Goal: Task Accomplishment & Management: Manage account settings

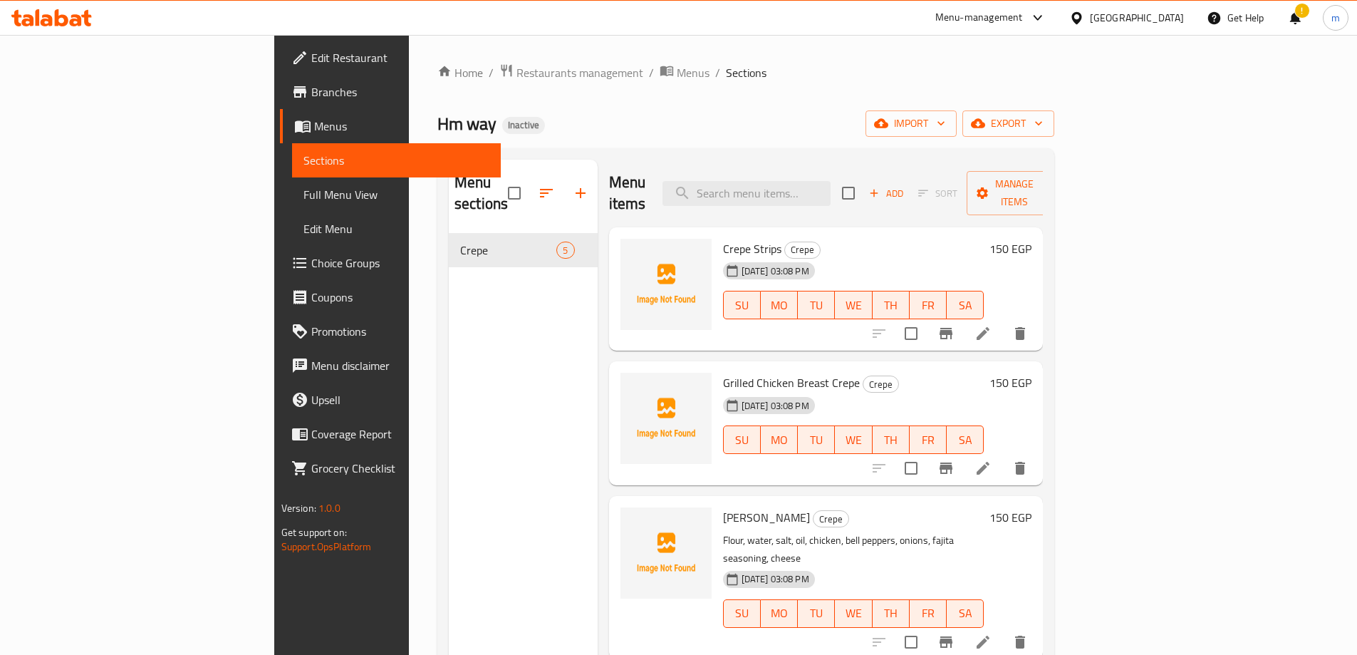
click at [1046, 21] on div at bounding box center [1035, 17] width 24 height 17
click at [1002, 119] on div "Restaurant-Management" at bounding box center [971, 124] width 112 height 16
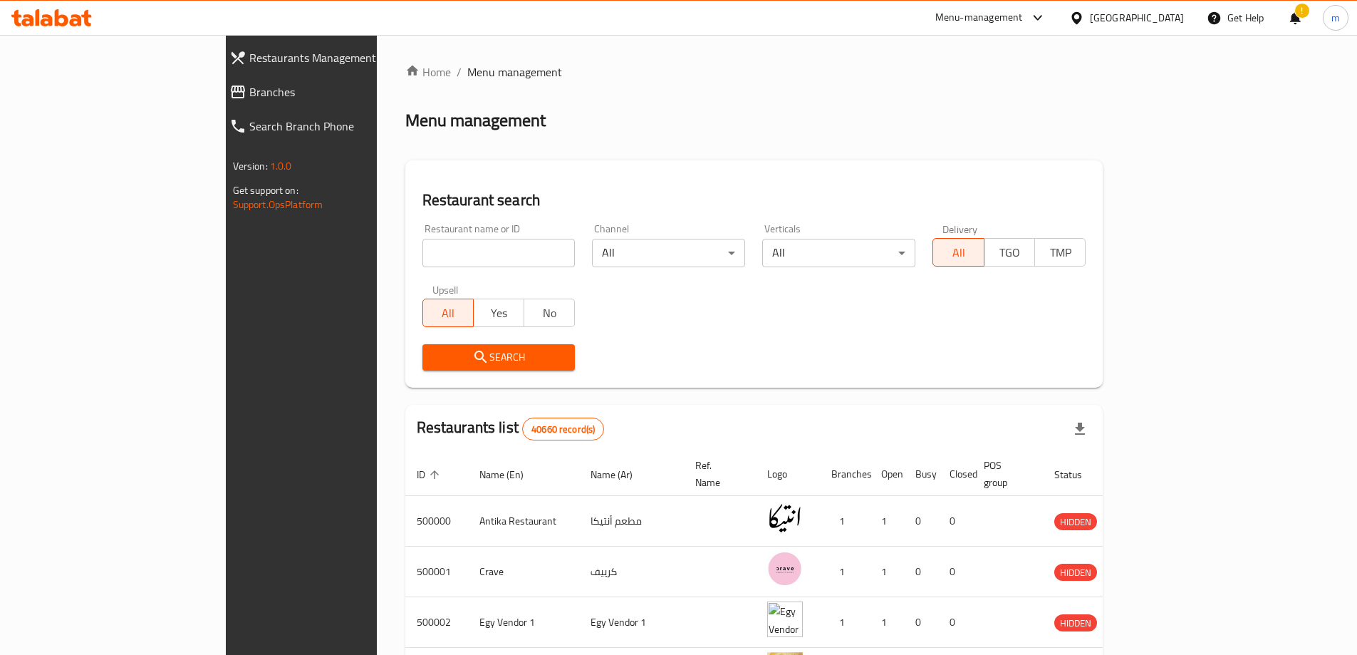
click at [1046, 24] on div at bounding box center [1035, 17] width 24 height 17
click at [999, 60] on div "All Plugins" at bounding box center [1009, 62] width 214 height 33
click at [249, 93] on span "Branches" at bounding box center [345, 91] width 192 height 17
click at [218, 81] on link "Branches" at bounding box center [335, 92] width 234 height 34
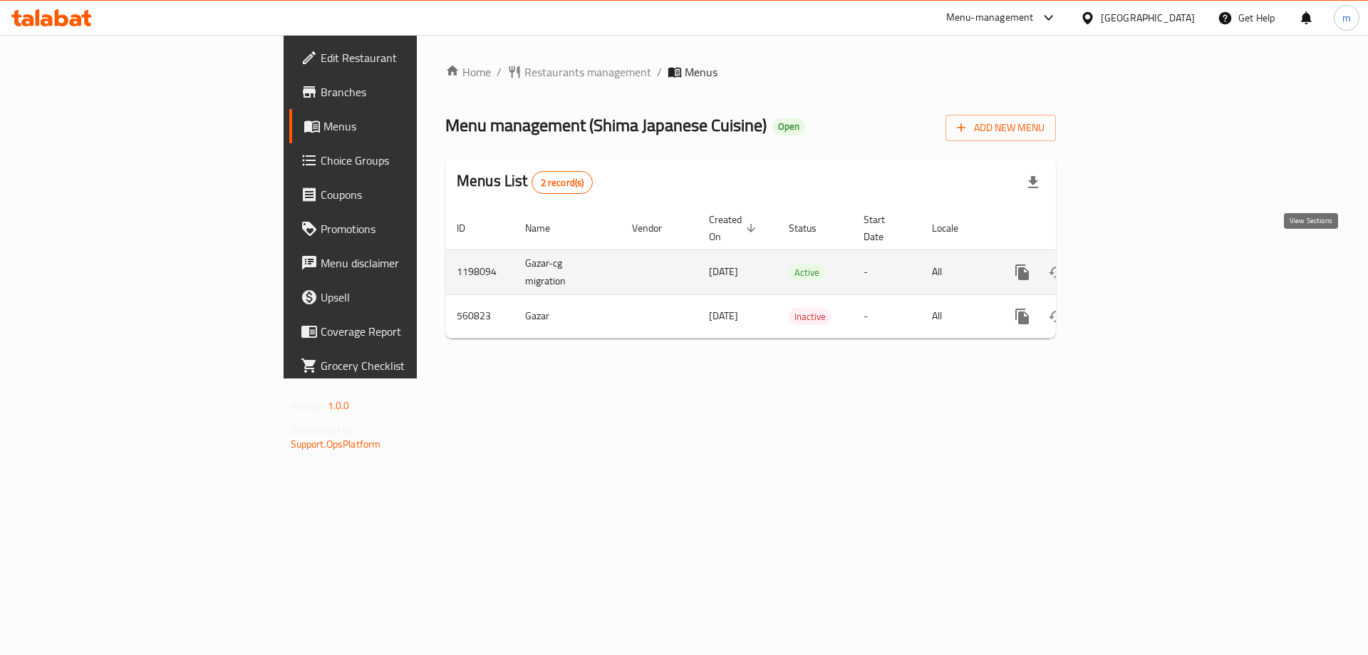
click at [1133, 264] on icon "enhanced table" at bounding box center [1124, 272] width 17 height 17
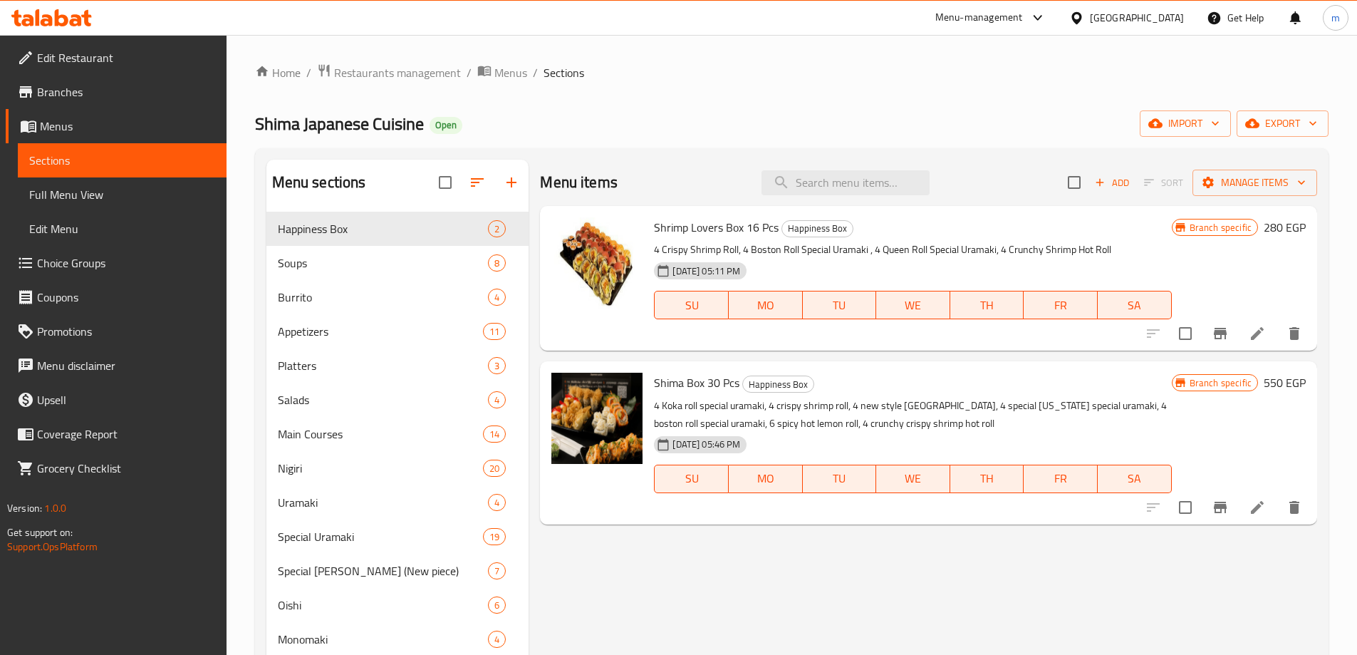
click at [92, 66] on span "Edit Restaurant" at bounding box center [126, 57] width 178 height 17
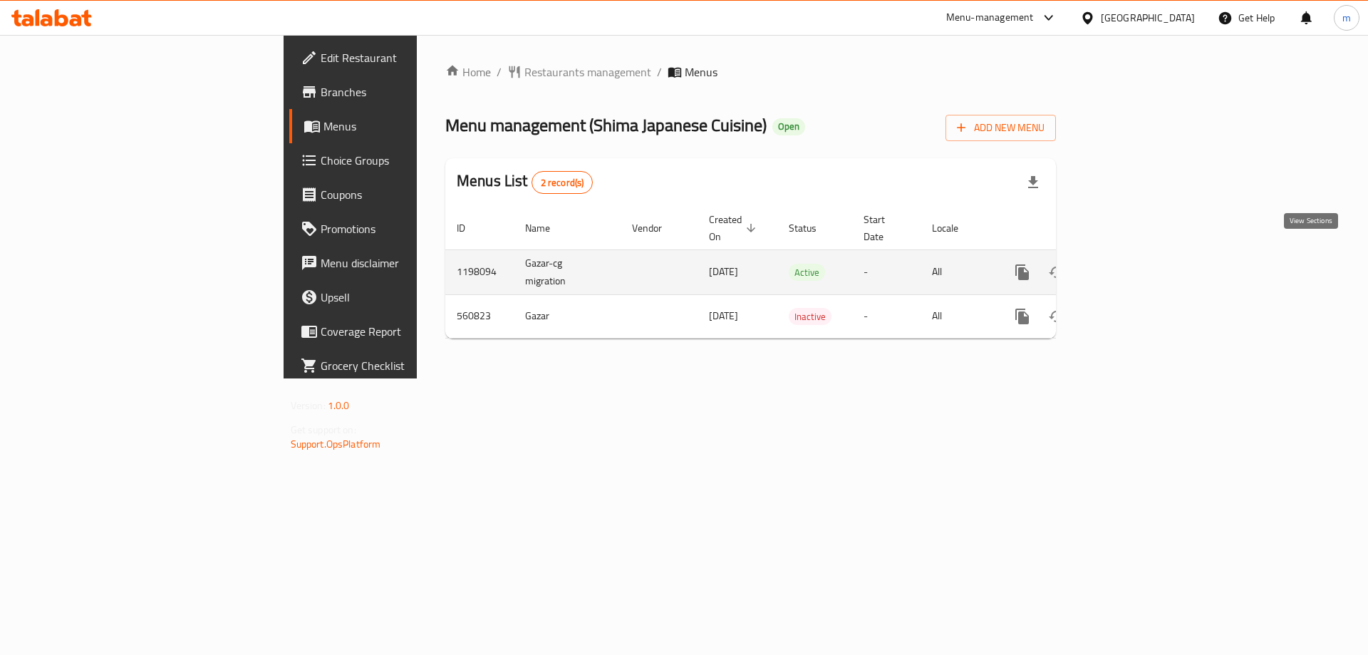
click at [1133, 264] on icon "enhanced table" at bounding box center [1124, 272] width 17 height 17
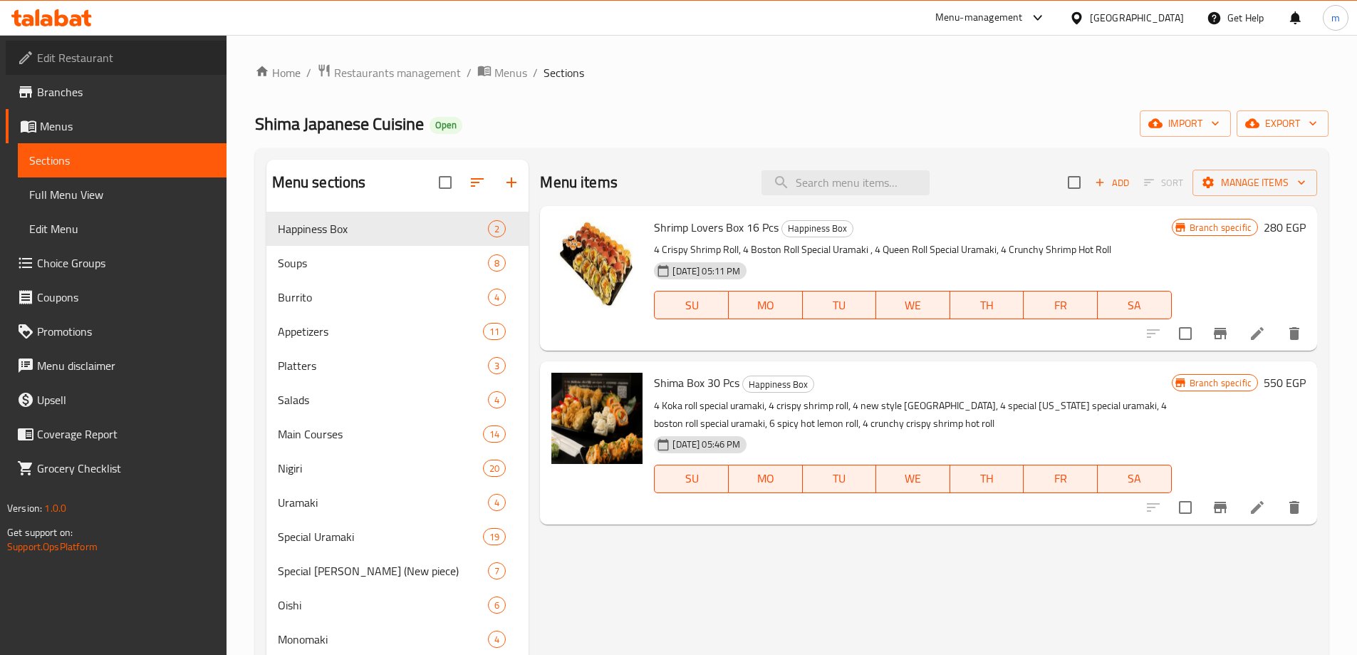
click at [80, 61] on span "Edit Restaurant" at bounding box center [126, 57] width 178 height 17
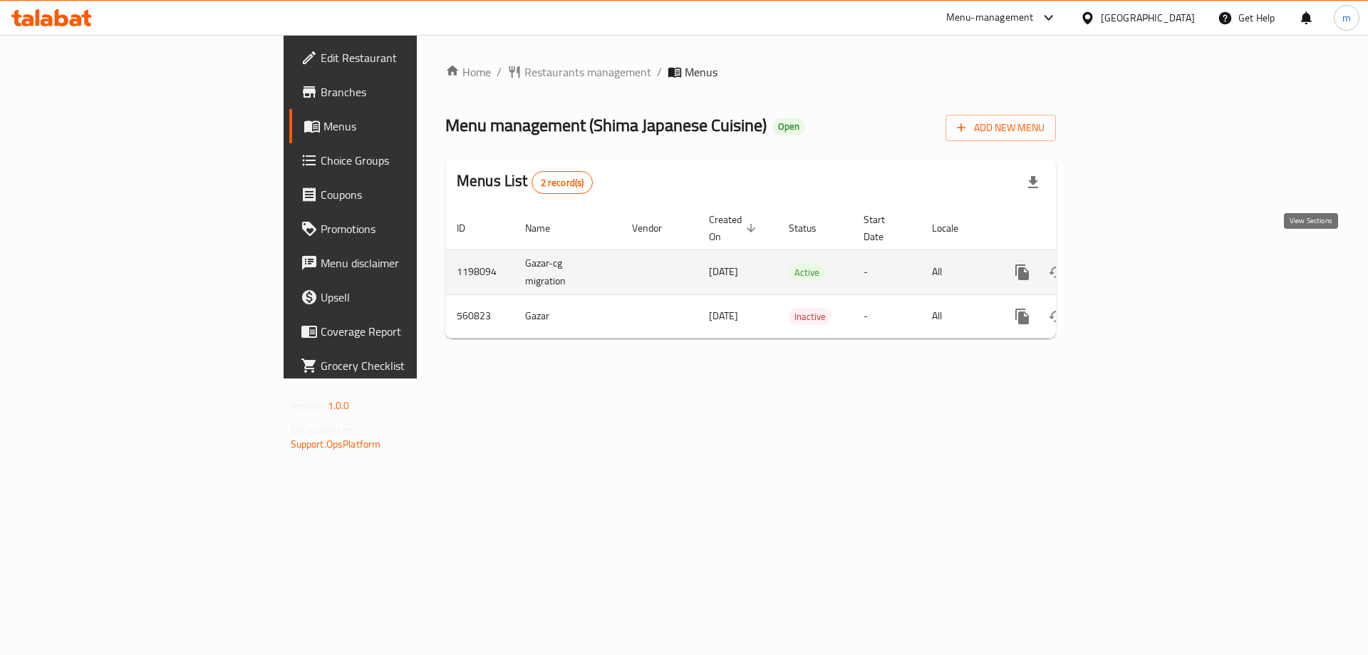
click at [1133, 264] on icon "enhanced table" at bounding box center [1124, 272] width 17 height 17
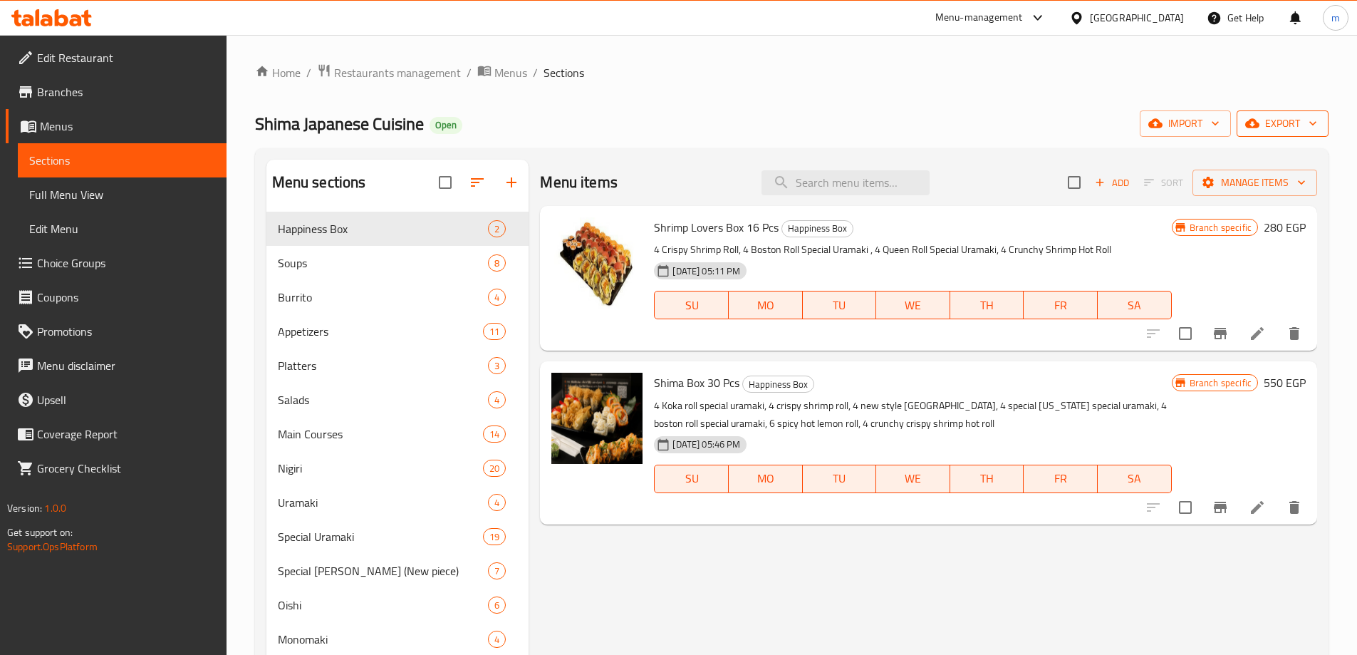
click at [1277, 130] on span "export" at bounding box center [1282, 124] width 69 height 18
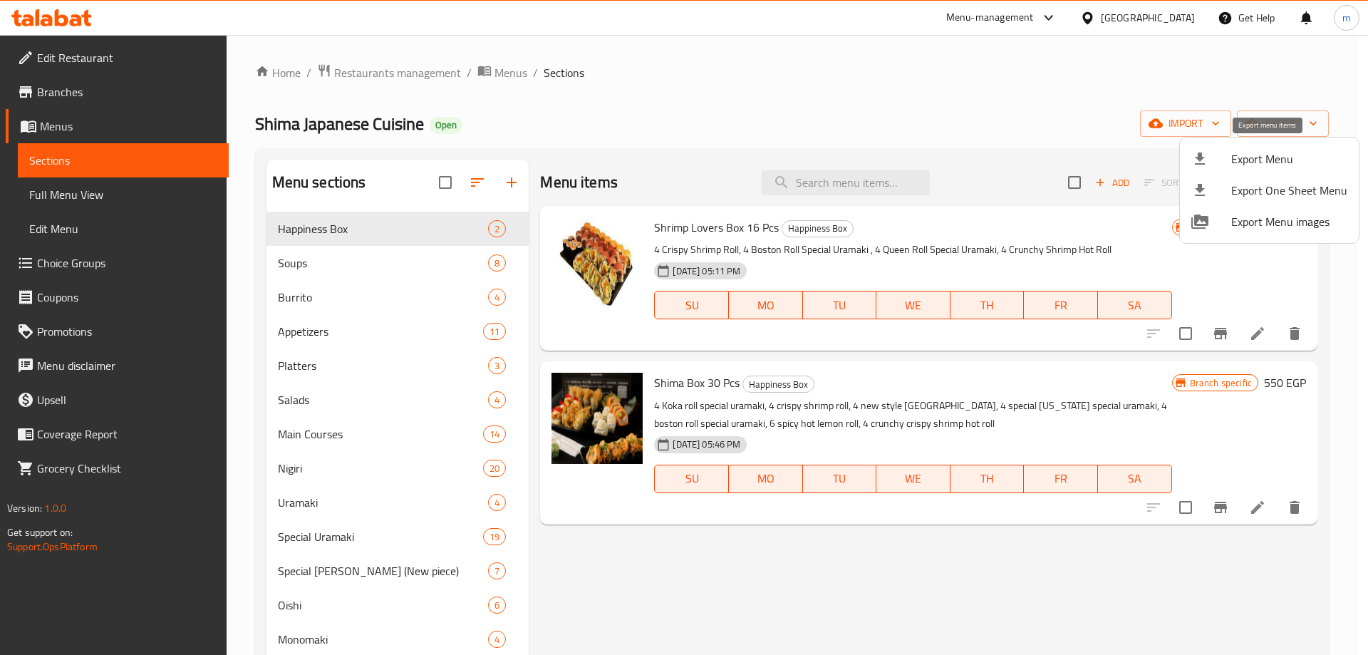
click at [1276, 167] on span "Export Menu" at bounding box center [1289, 158] width 116 height 17
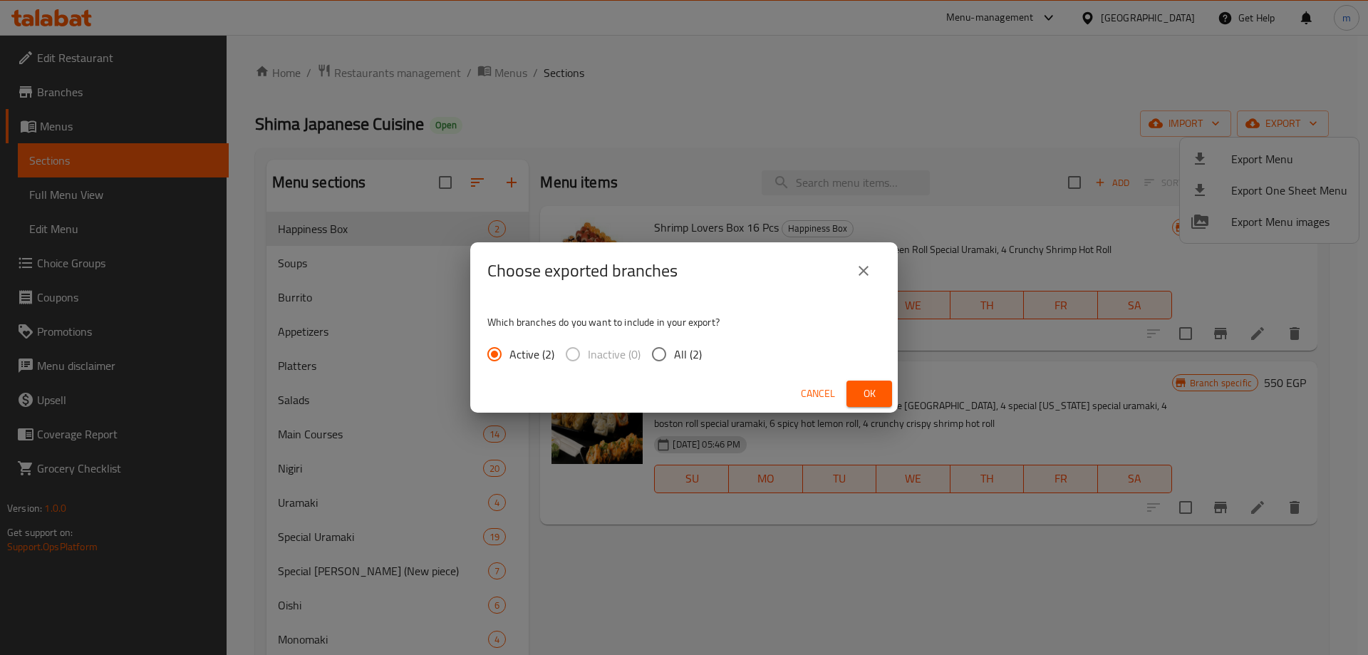
click at [694, 356] on span "All (2)" at bounding box center [688, 353] width 28 height 17
click at [674, 356] on input "All (2)" at bounding box center [659, 354] width 30 height 30
radio input "true"
click at [868, 386] on span "Ok" at bounding box center [869, 394] width 23 height 18
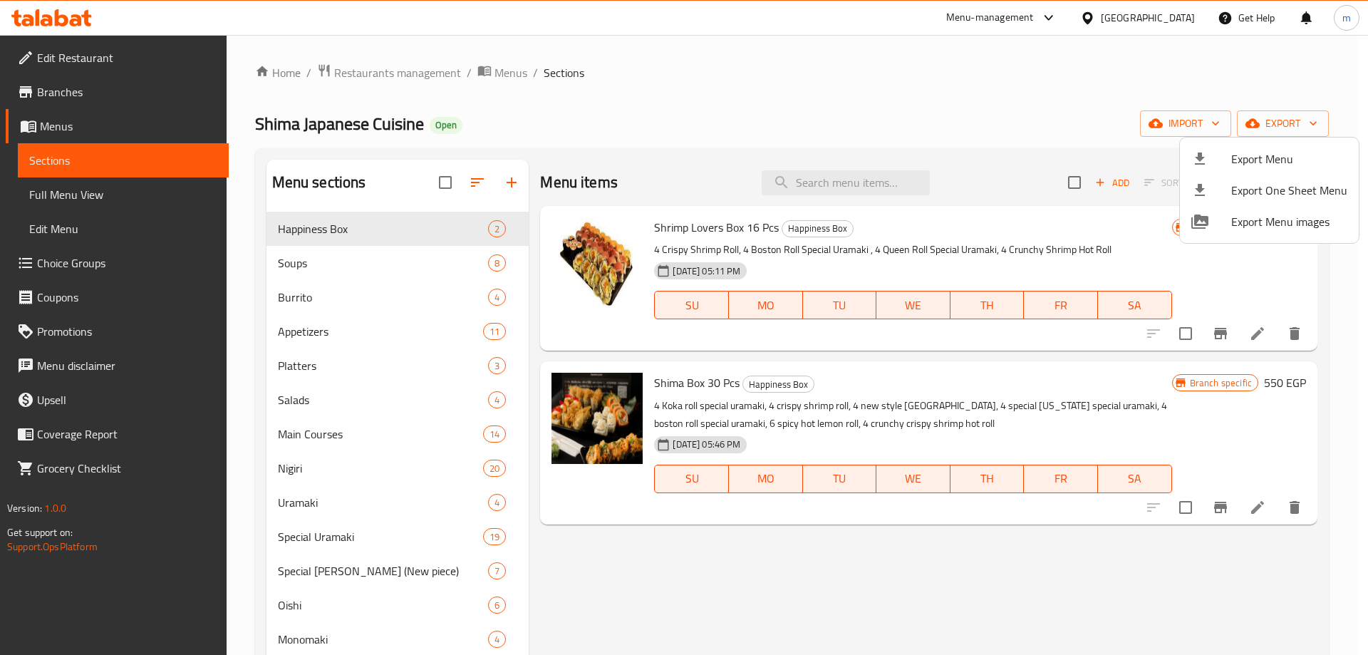
click at [1016, 109] on div at bounding box center [684, 327] width 1368 height 655
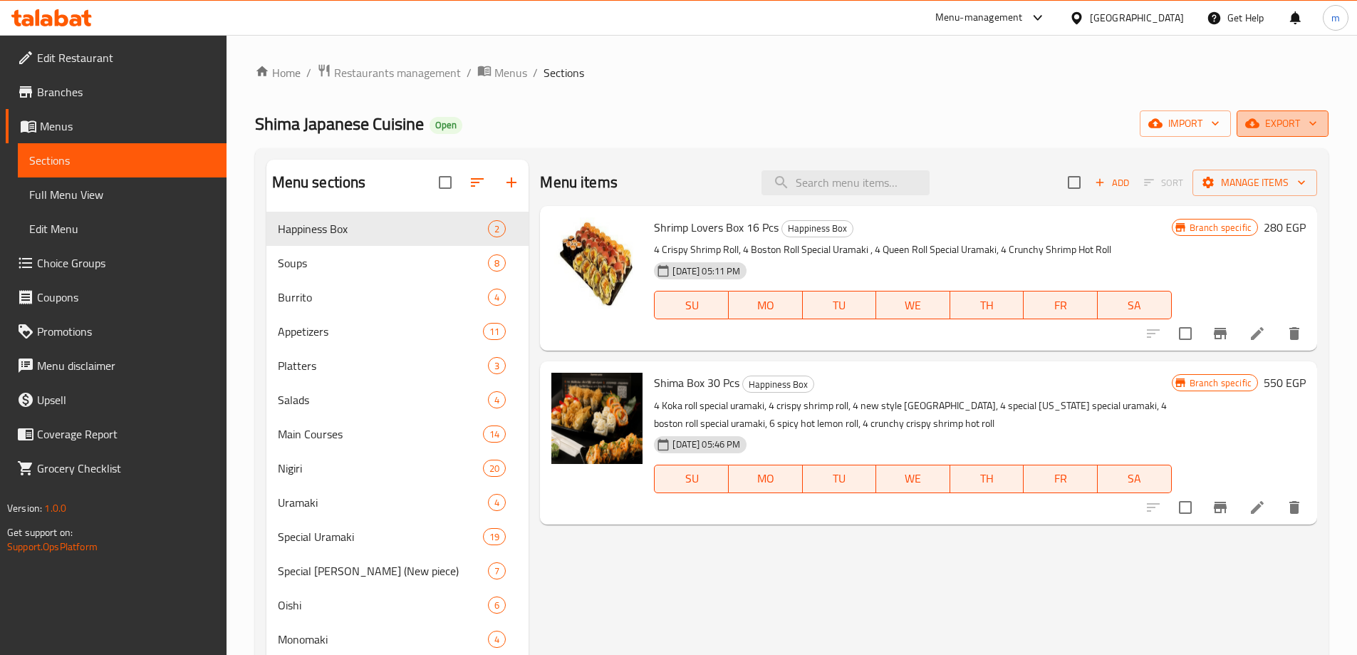
click at [1282, 131] on span "export" at bounding box center [1282, 124] width 69 height 18
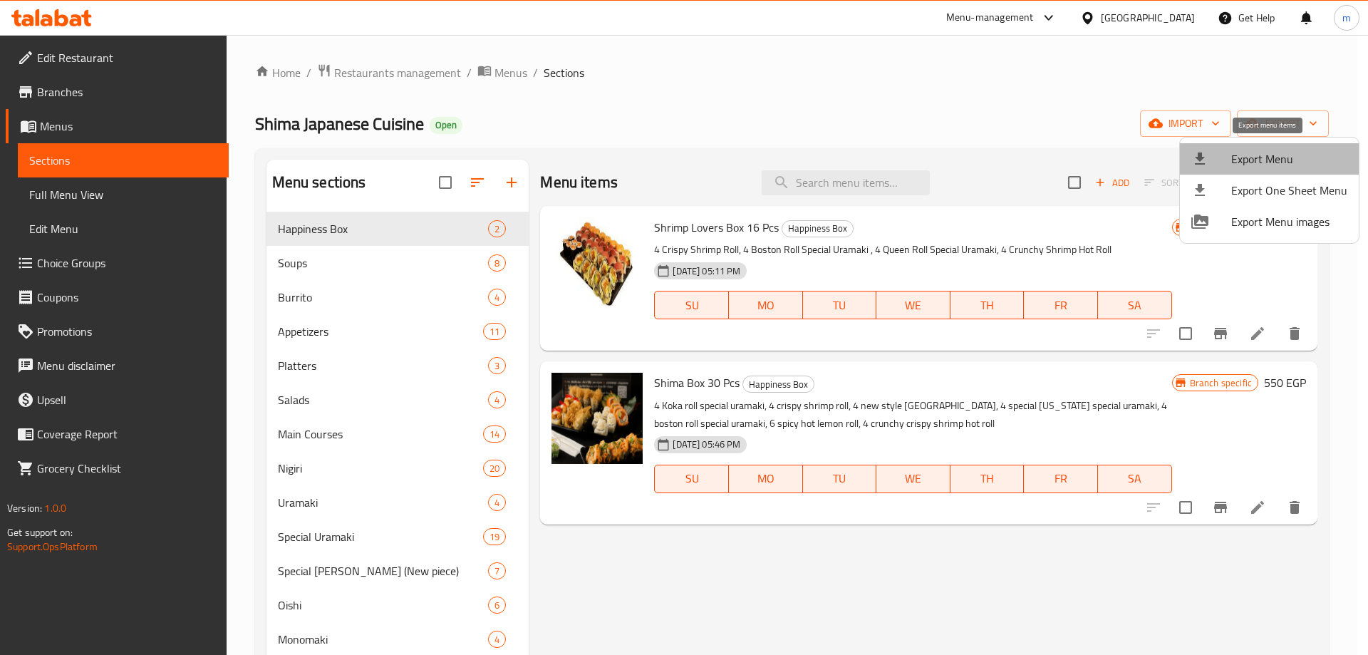
click at [1278, 162] on span "Export Menu" at bounding box center [1289, 158] width 116 height 17
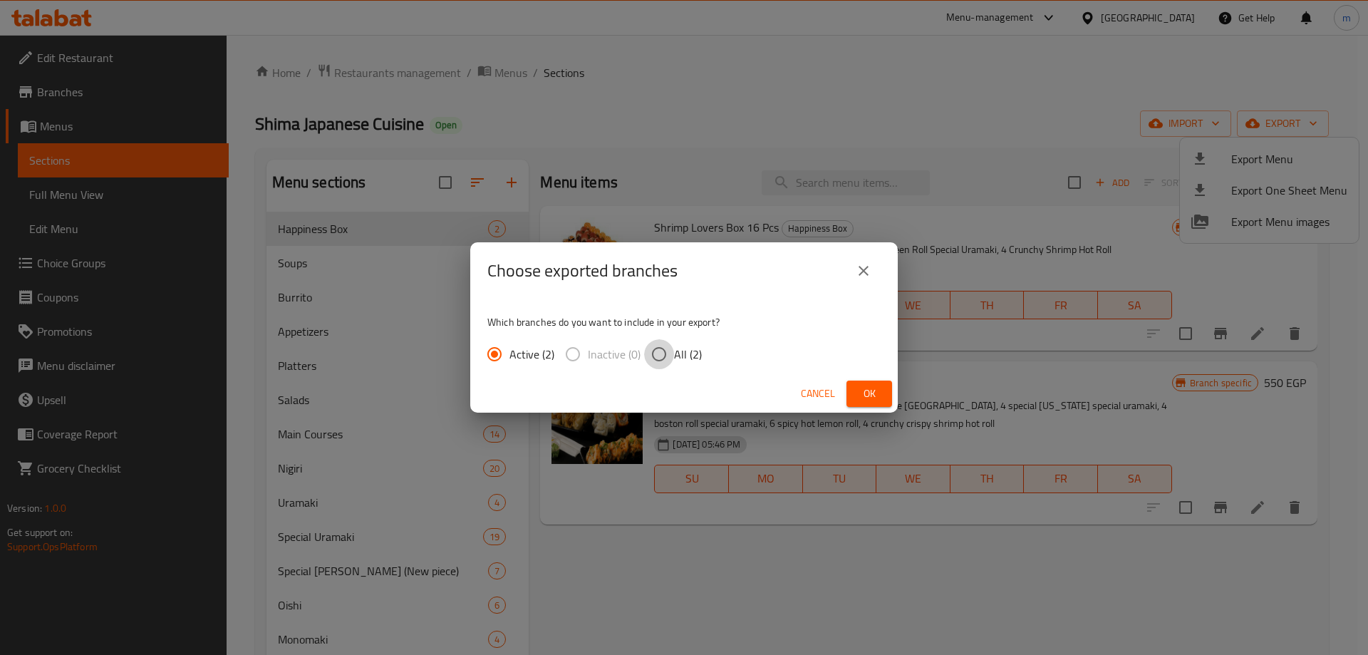
click at [660, 345] on input "All (2)" at bounding box center [659, 354] width 30 height 30
radio input "true"
click at [878, 274] on button "close" at bounding box center [863, 271] width 34 height 34
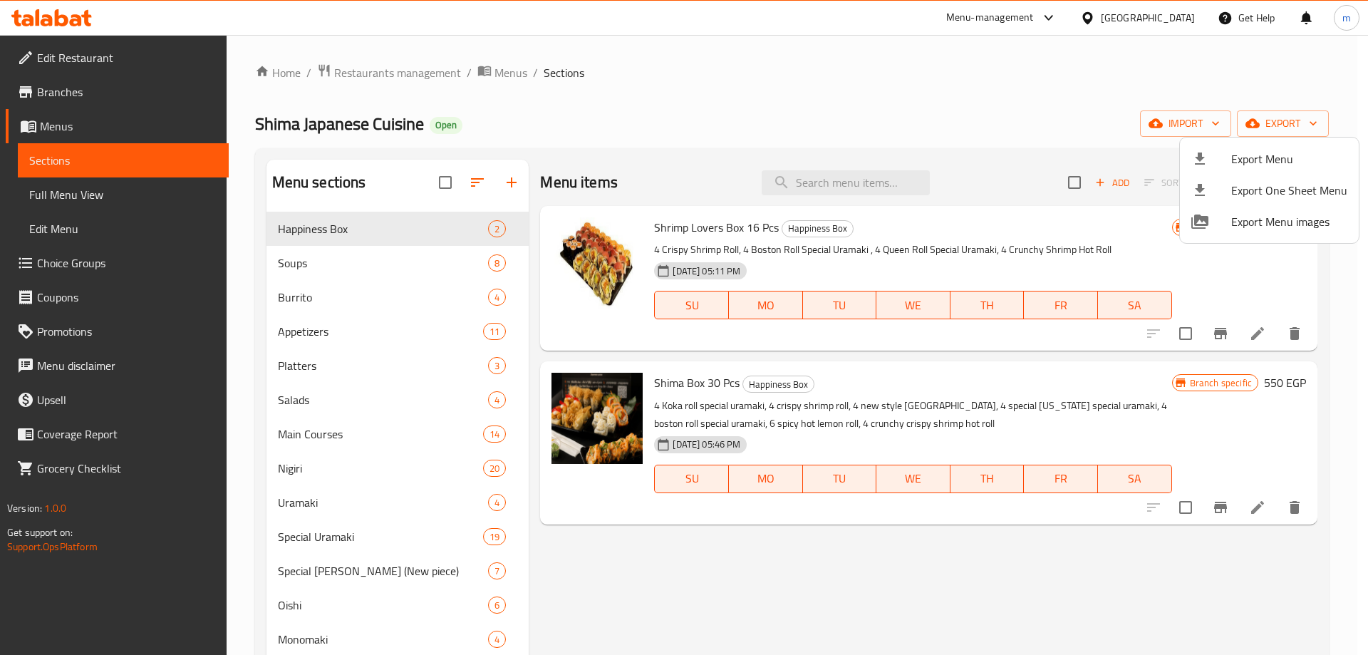
click at [640, 121] on div at bounding box center [684, 327] width 1368 height 655
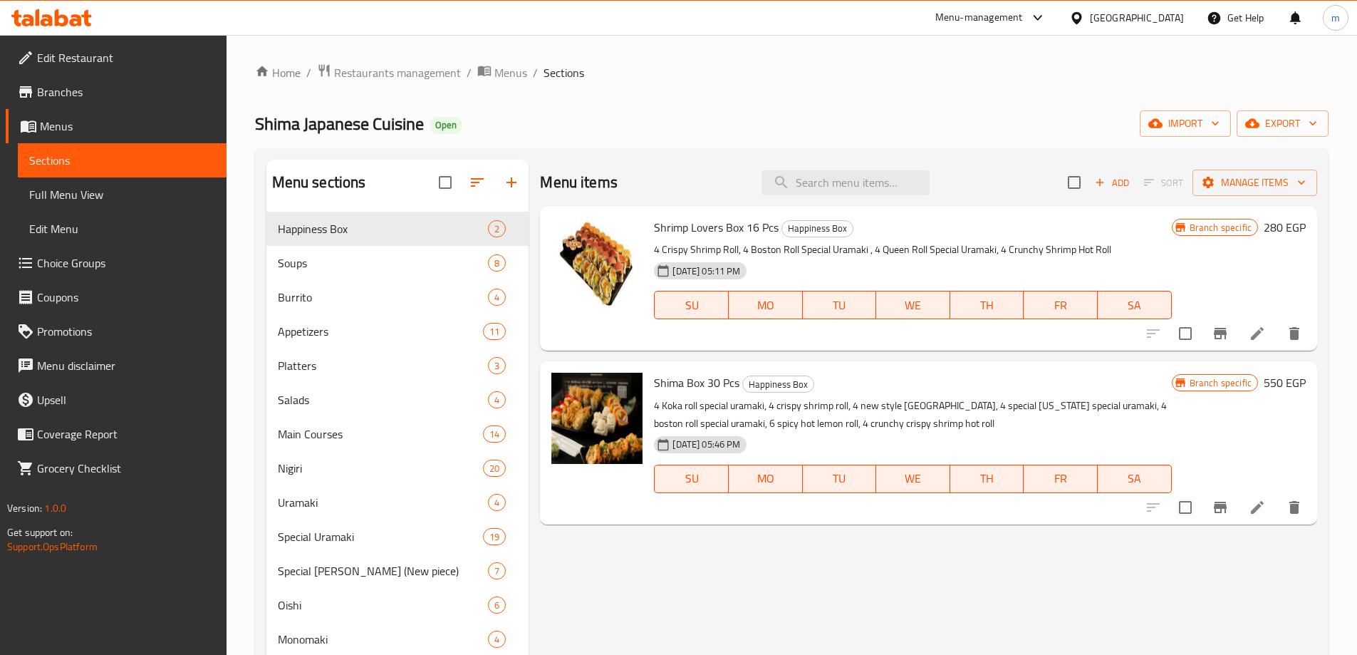
click at [130, 93] on span "Branches" at bounding box center [126, 91] width 178 height 17
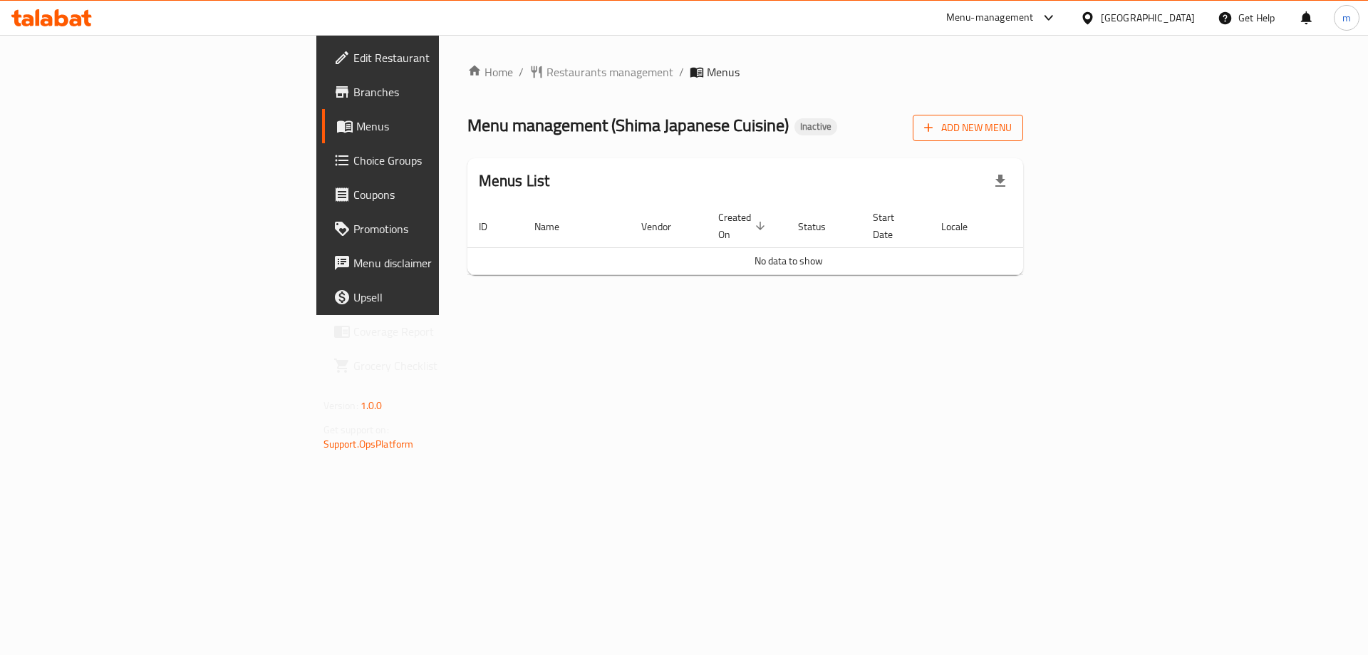
click at [935, 131] on icon "button" at bounding box center [928, 127] width 14 height 14
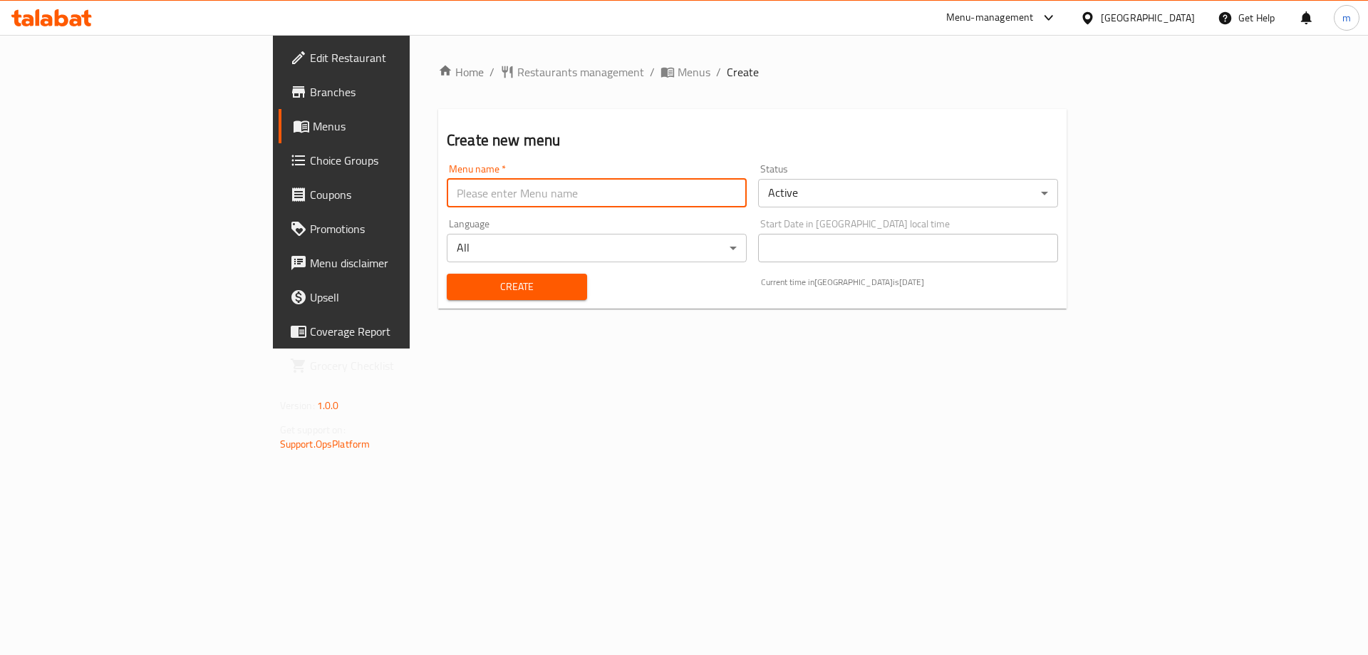
click at [588, 195] on input "text" at bounding box center [597, 193] width 300 height 28
paste input "Shima Japanese Cuisine"
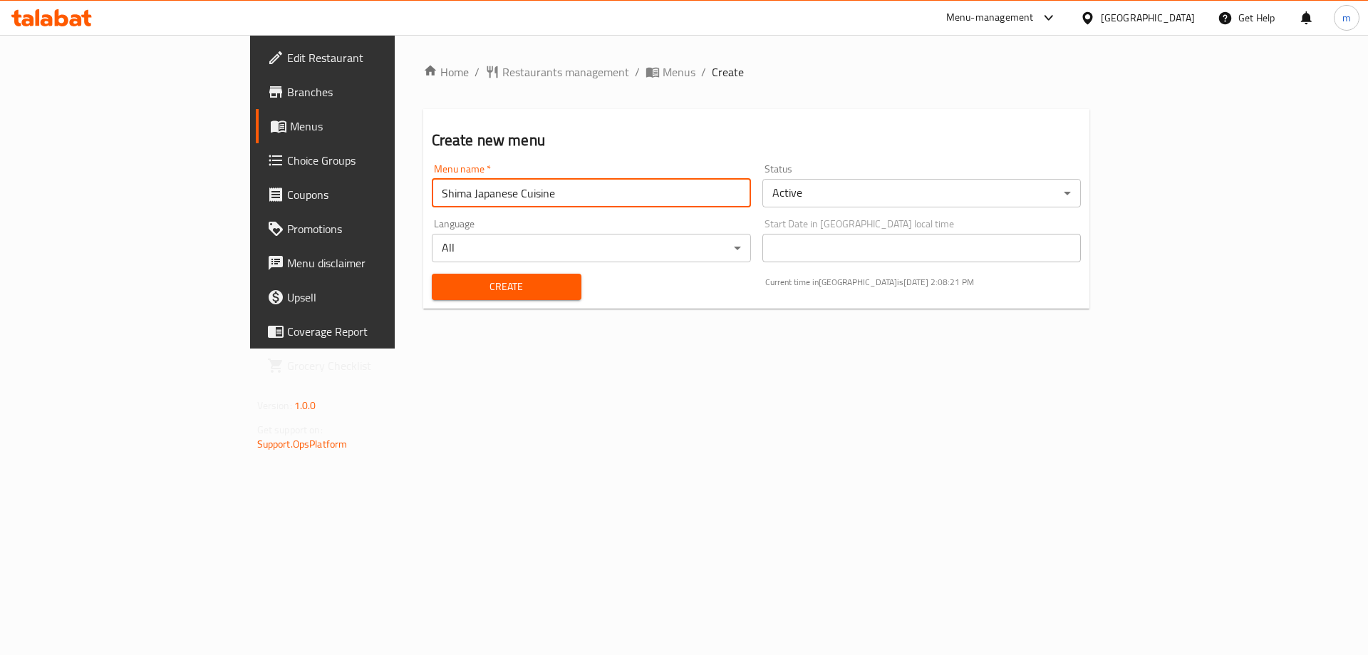
type input "Shima Japanese Cuisine"
click at [443, 284] on span "Create" at bounding box center [506, 287] width 127 height 18
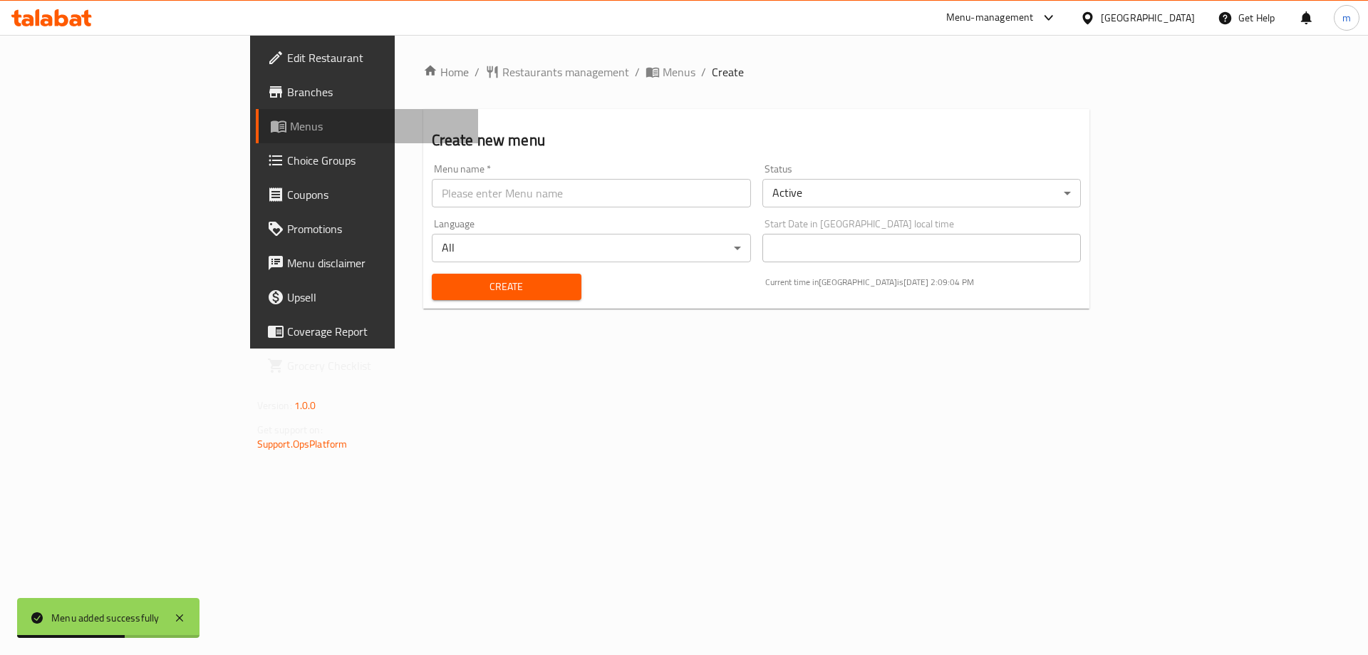
click at [290, 118] on span "Menus" at bounding box center [378, 126] width 177 height 17
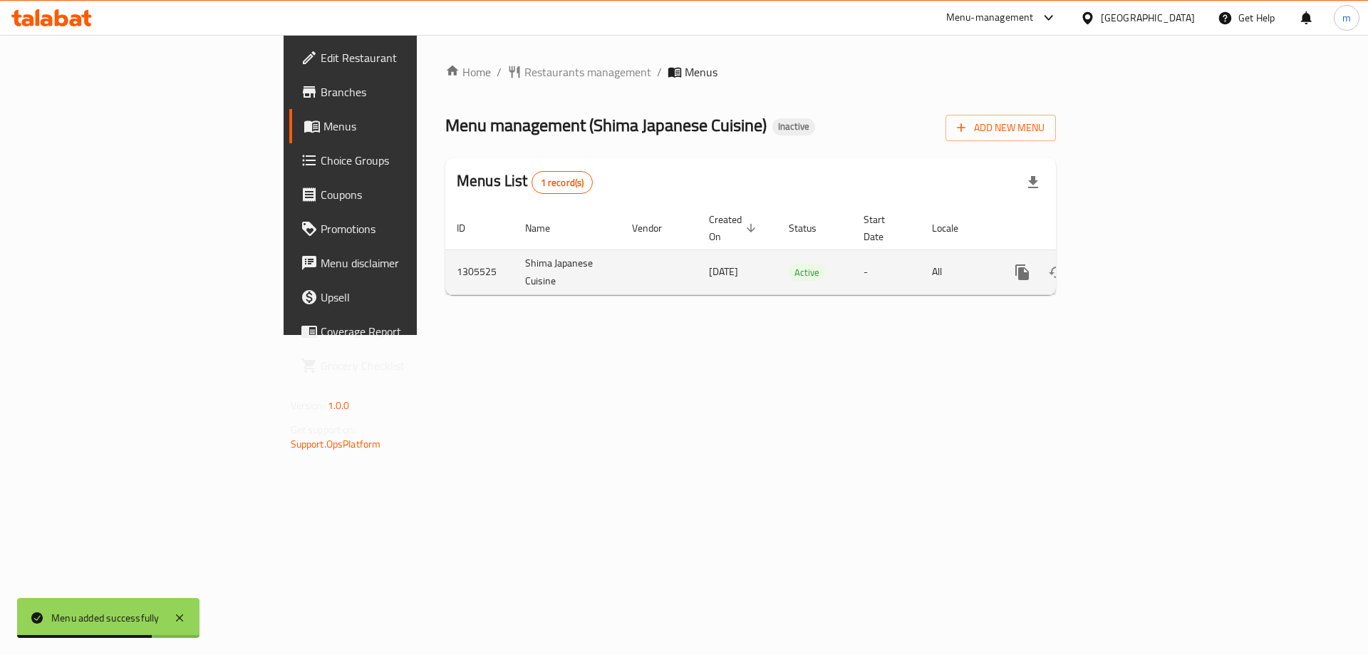
click at [1131, 266] on icon "enhanced table" at bounding box center [1124, 272] width 13 height 13
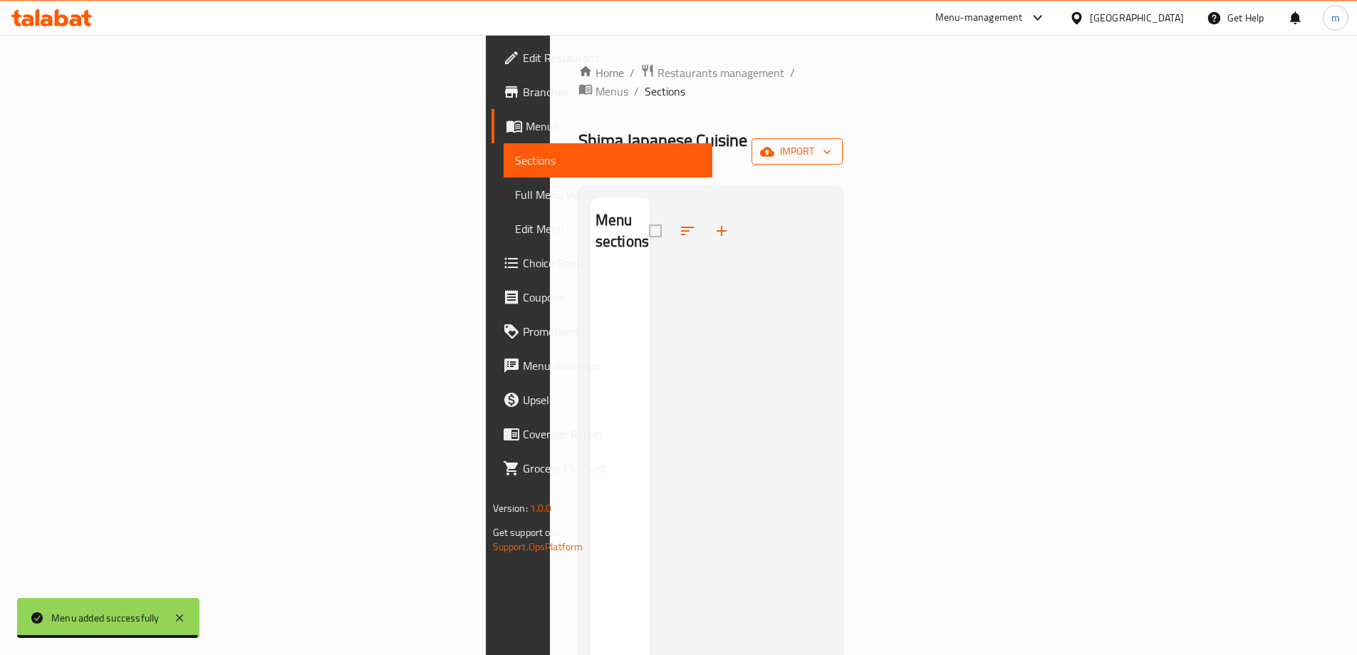
click at [774, 147] on icon "button" at bounding box center [767, 151] width 14 height 9
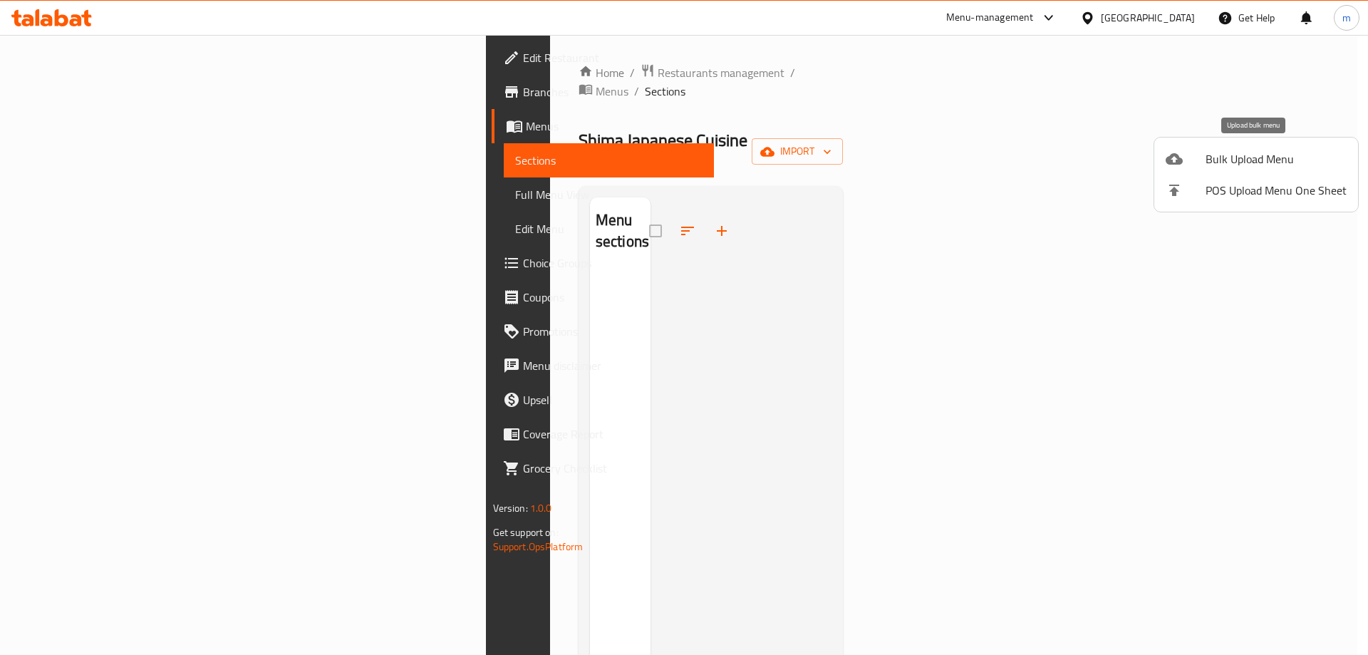
click at [1221, 153] on span "Bulk Upload Menu" at bounding box center [1275, 158] width 141 height 17
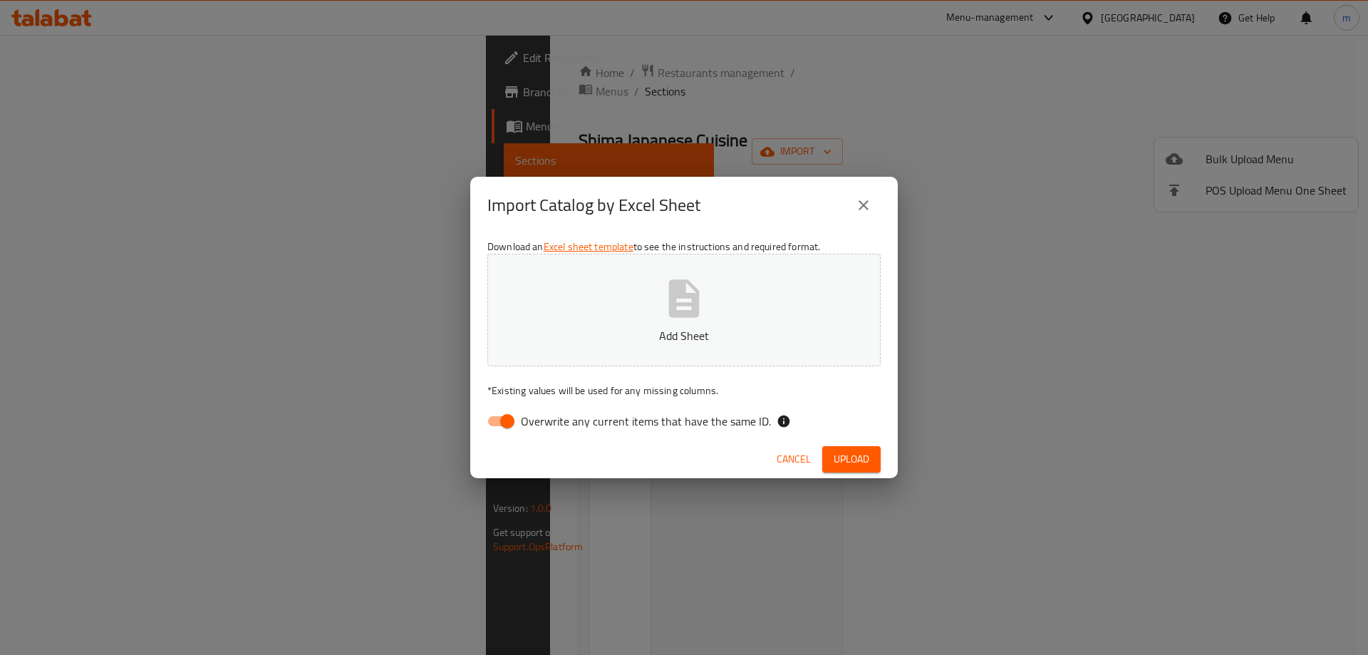
click at [755, 330] on p "Add Sheet" at bounding box center [683, 335] width 349 height 17
click at [497, 420] on input "Overwrite any current items that have the same ID." at bounding box center [507, 420] width 81 height 27
checkbox input "false"
click at [843, 455] on span "Upload" at bounding box center [851, 459] width 36 height 18
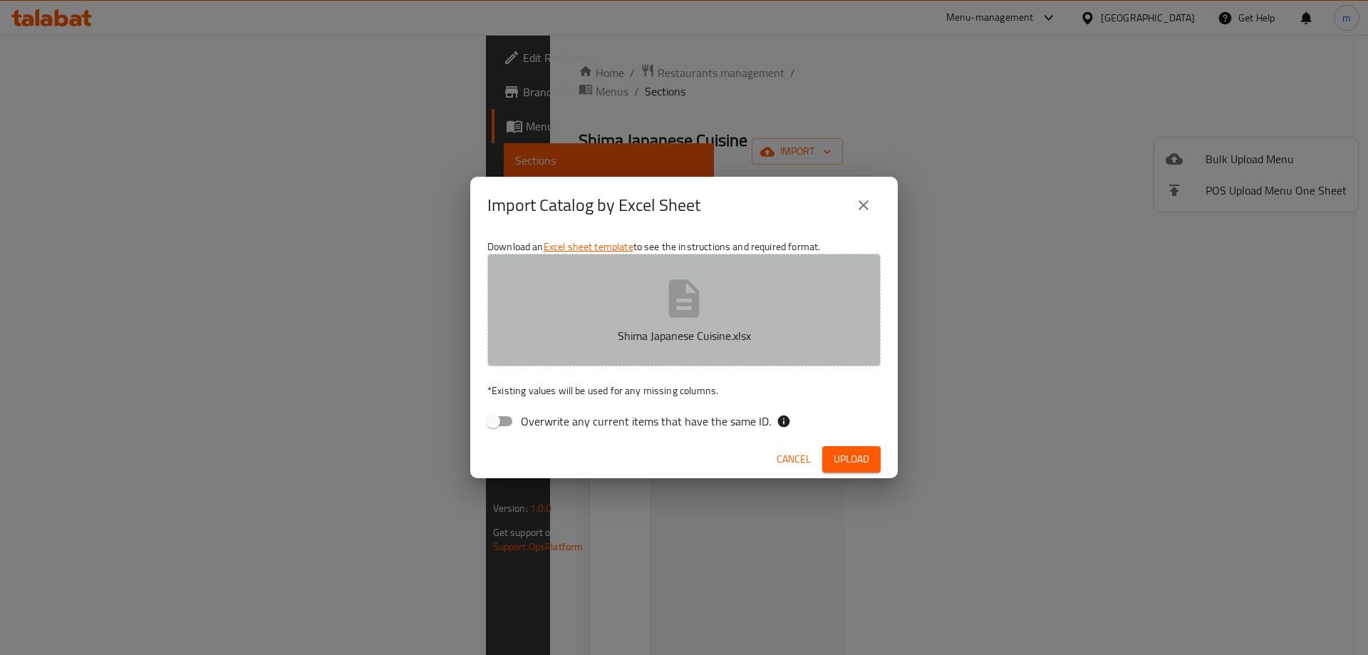
click at [709, 333] on p "Shima Japanese Cuisine.xlsx" at bounding box center [683, 335] width 349 height 17
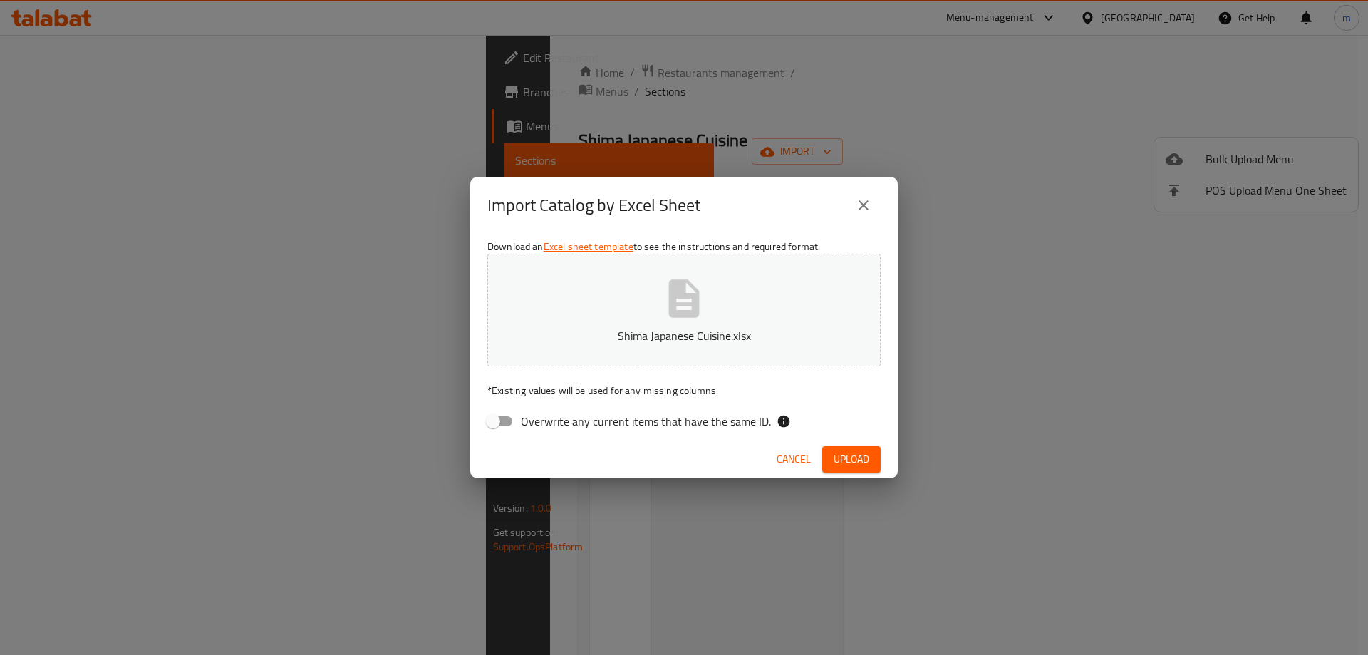
click at [831, 452] on button "Upload" at bounding box center [851, 459] width 58 height 26
click at [864, 207] on icon "close" at bounding box center [863, 205] width 10 height 10
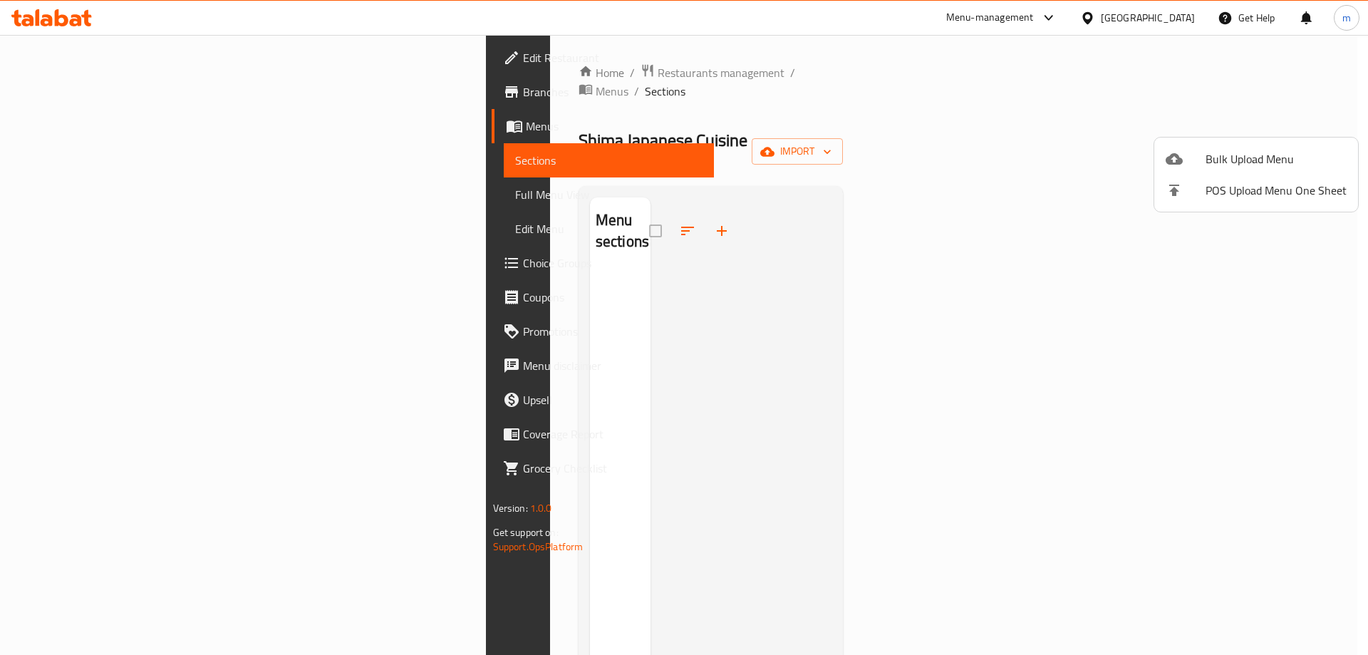
drag, startPoint x: 422, startPoint y: 120, endPoint x: 259, endPoint y: 126, distance: 163.2
click at [260, 126] on div at bounding box center [684, 327] width 1368 height 655
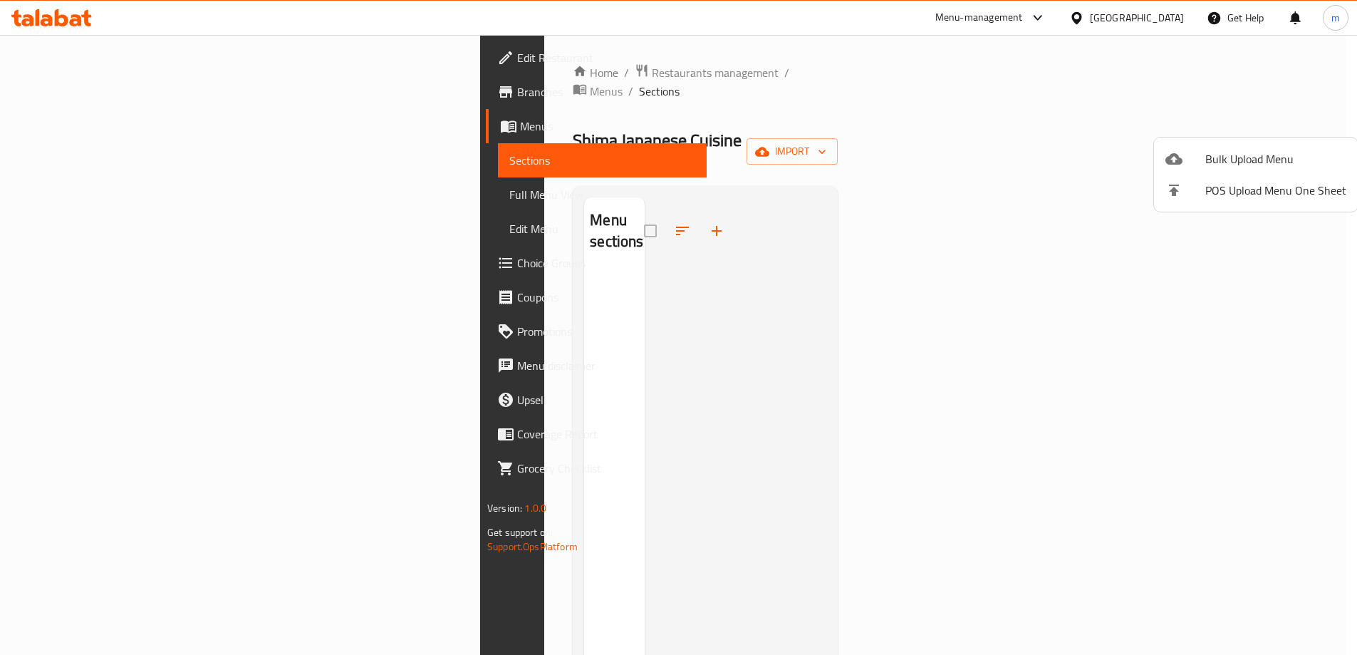
click at [573, 126] on span "Shima Japanese Cuisine" at bounding box center [657, 140] width 169 height 32
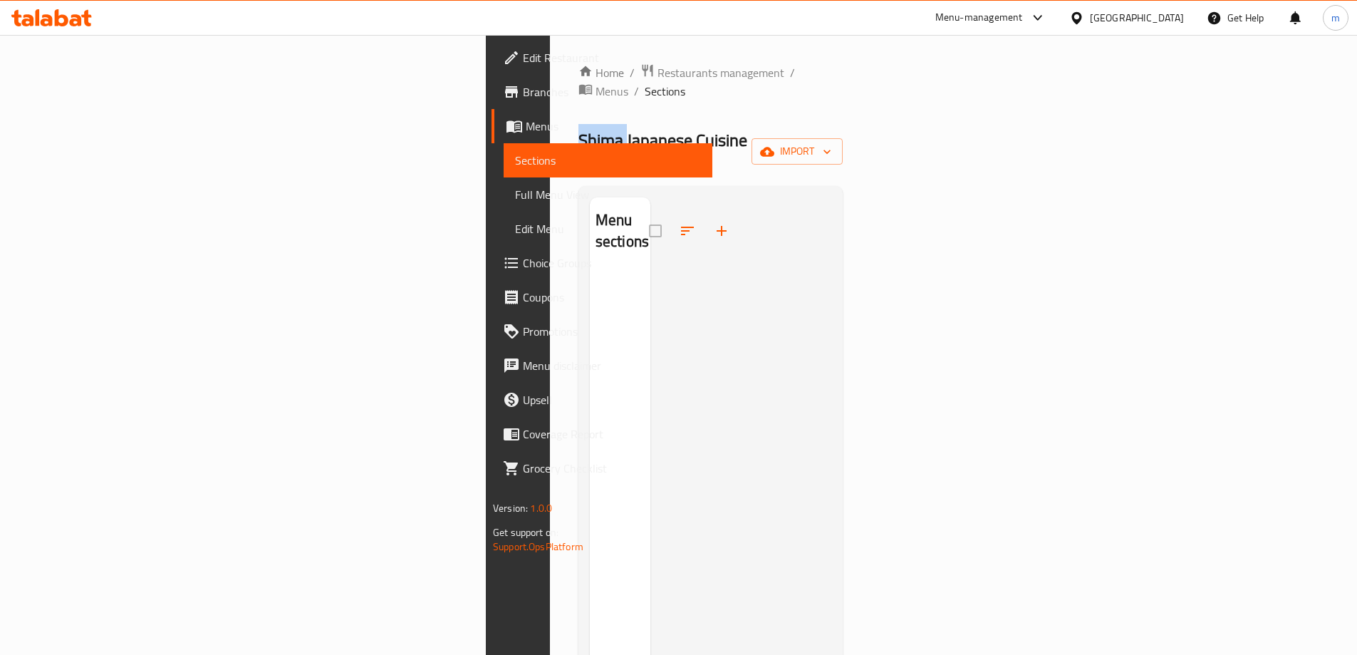
click at [578, 126] on span "Shima Japanese Cuisine" at bounding box center [662, 140] width 169 height 32
copy span "Shima Japanese Cuisine"
click at [774, 145] on icon "button" at bounding box center [767, 152] width 14 height 14
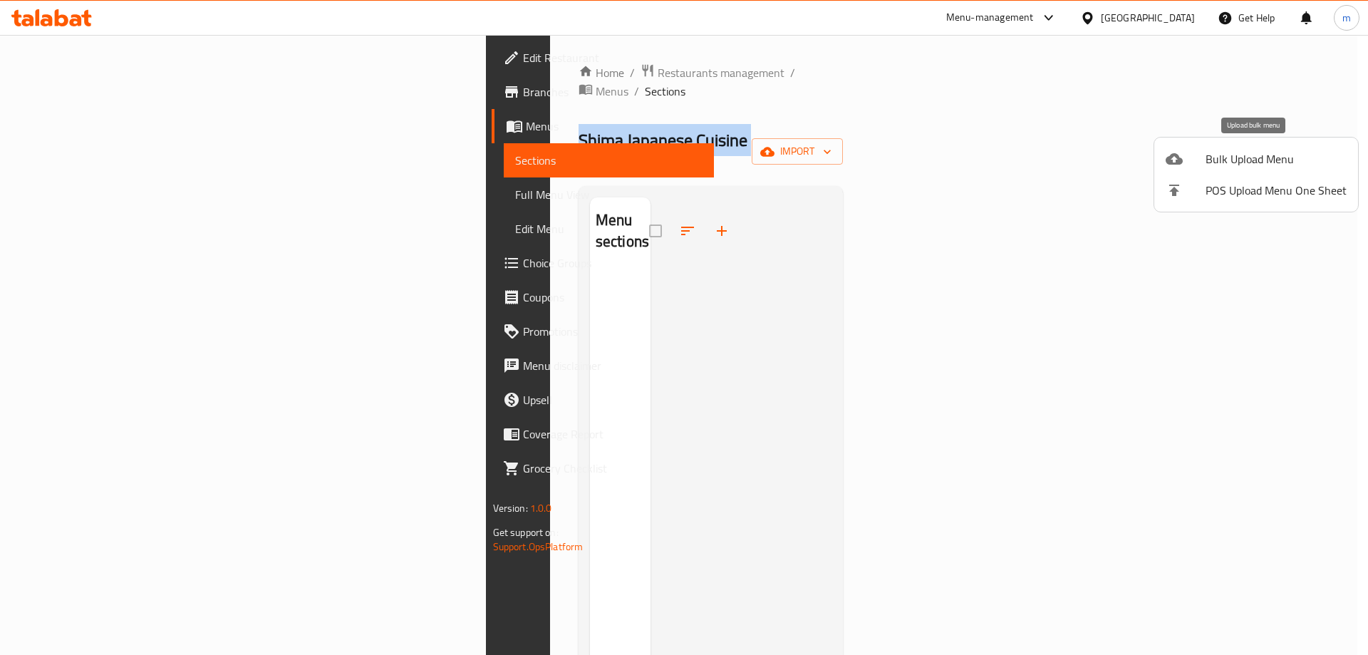
click at [1278, 167] on span "Bulk Upload Menu" at bounding box center [1275, 158] width 141 height 17
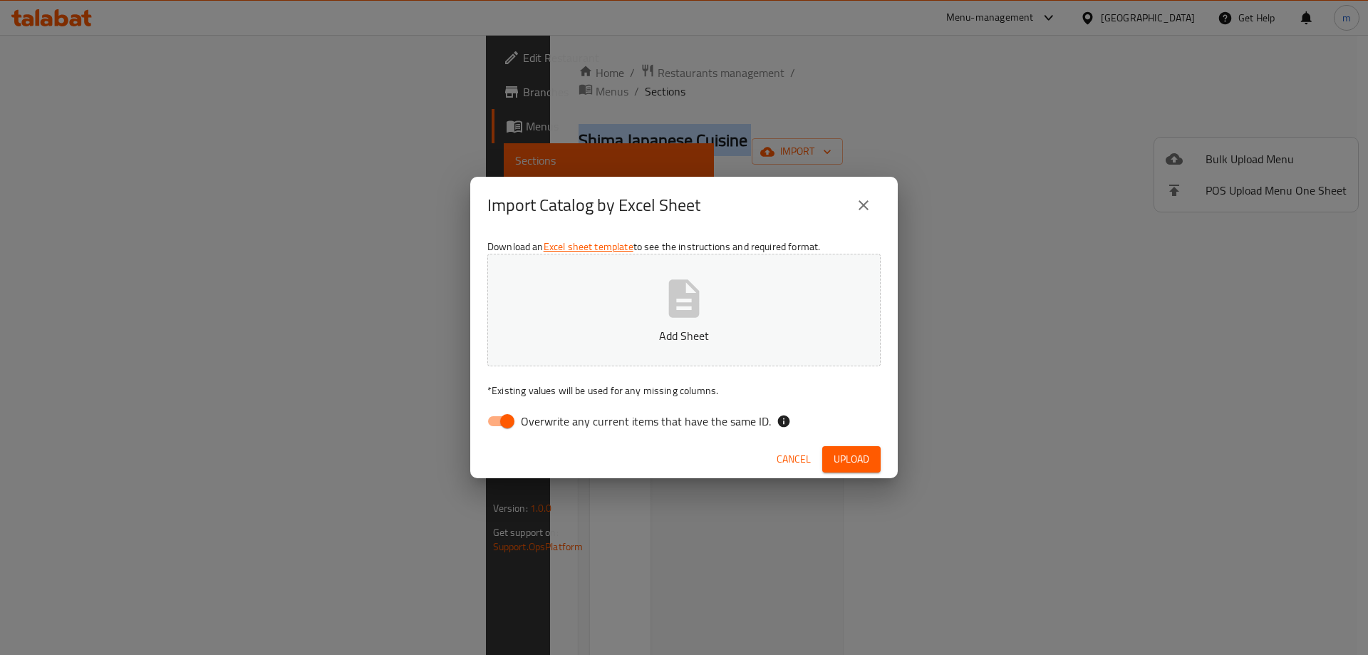
click at [494, 425] on input "Overwrite any current items that have the same ID." at bounding box center [507, 420] width 81 height 27
checkbox input "false"
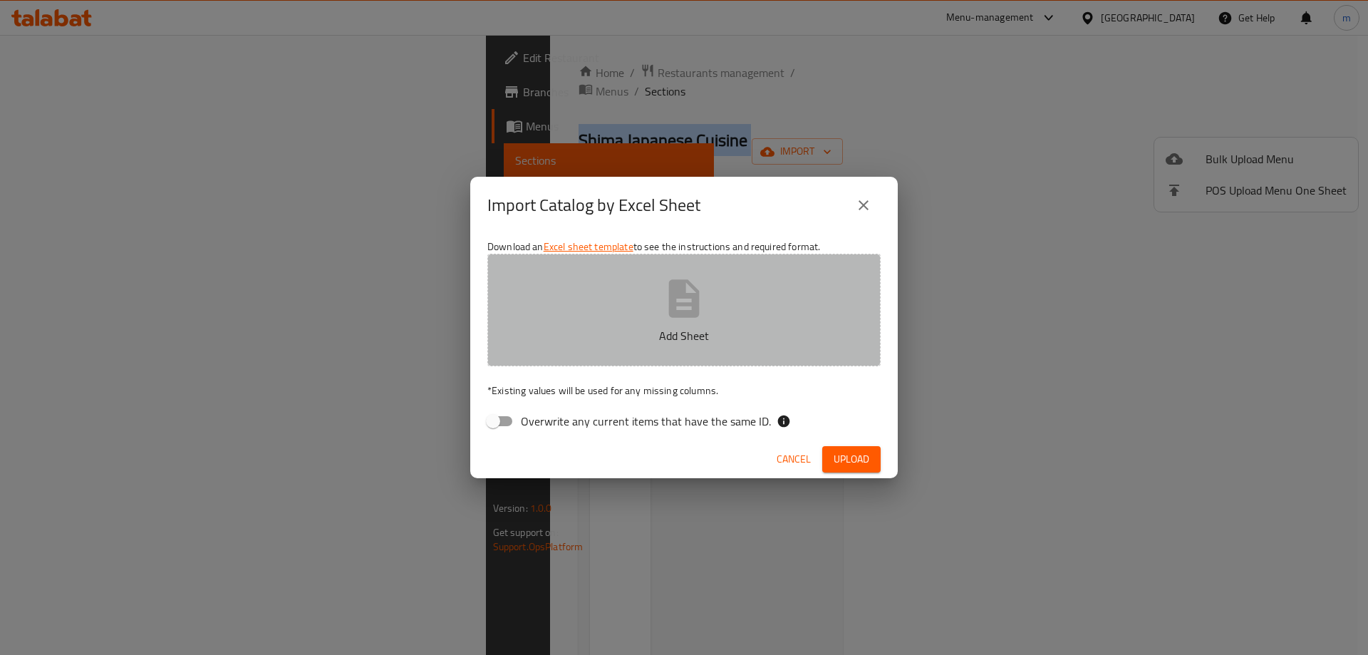
click at [550, 322] on button "Add Sheet" at bounding box center [683, 310] width 393 height 113
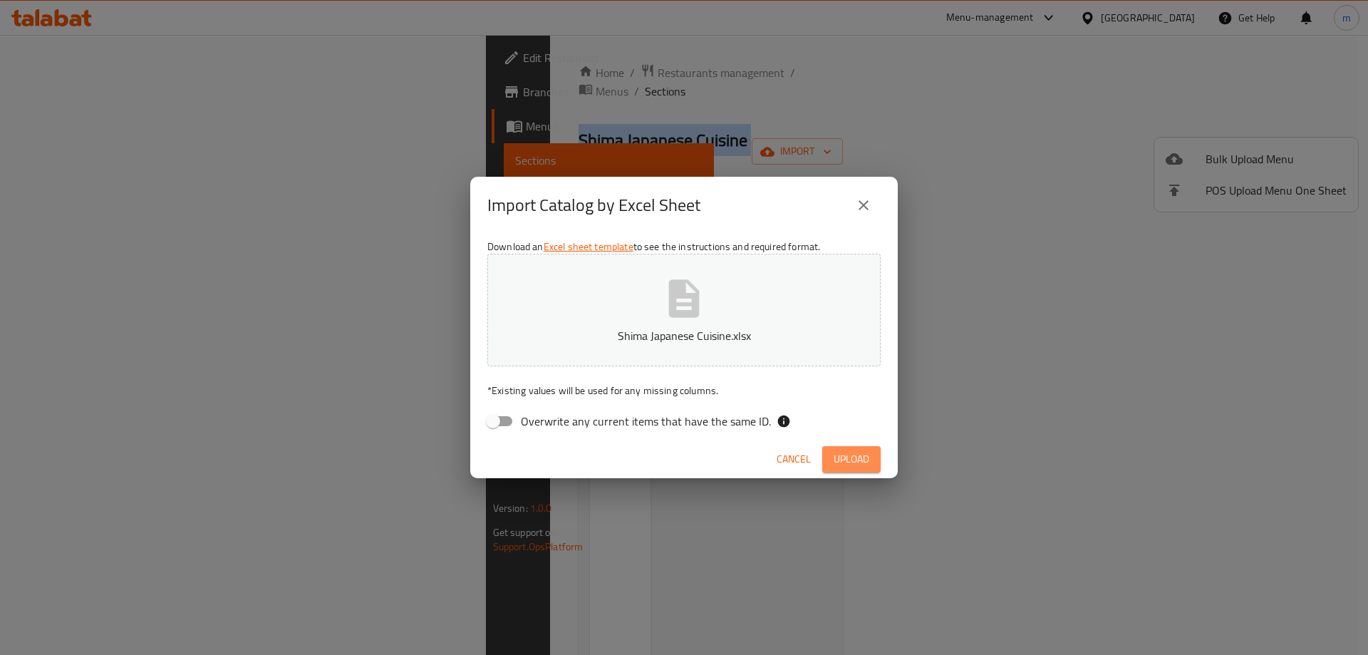
click at [845, 464] on span "Upload" at bounding box center [851, 459] width 36 height 18
click at [827, 379] on div "Download an Excel sheet template to see the instructions and required format. S…" at bounding box center [683, 337] width 427 height 207
click at [857, 454] on span "Upload" at bounding box center [851, 459] width 36 height 18
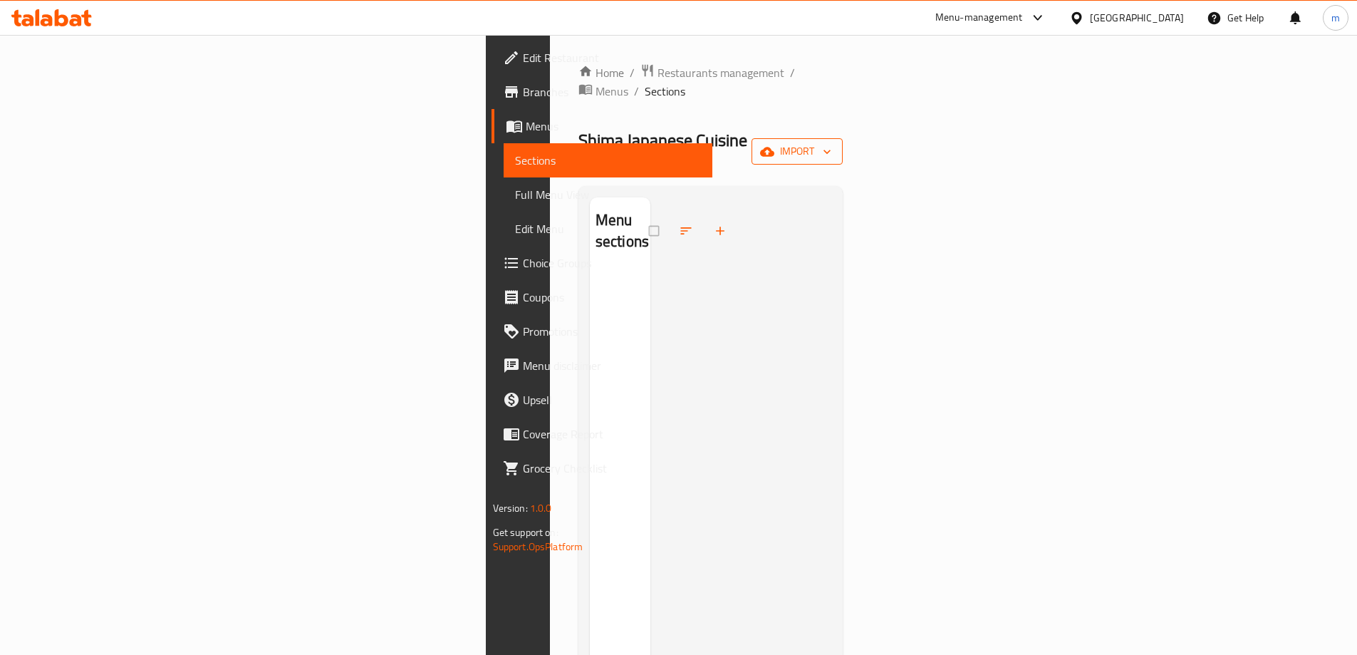
click at [831, 142] on span "import" at bounding box center [797, 151] width 68 height 18
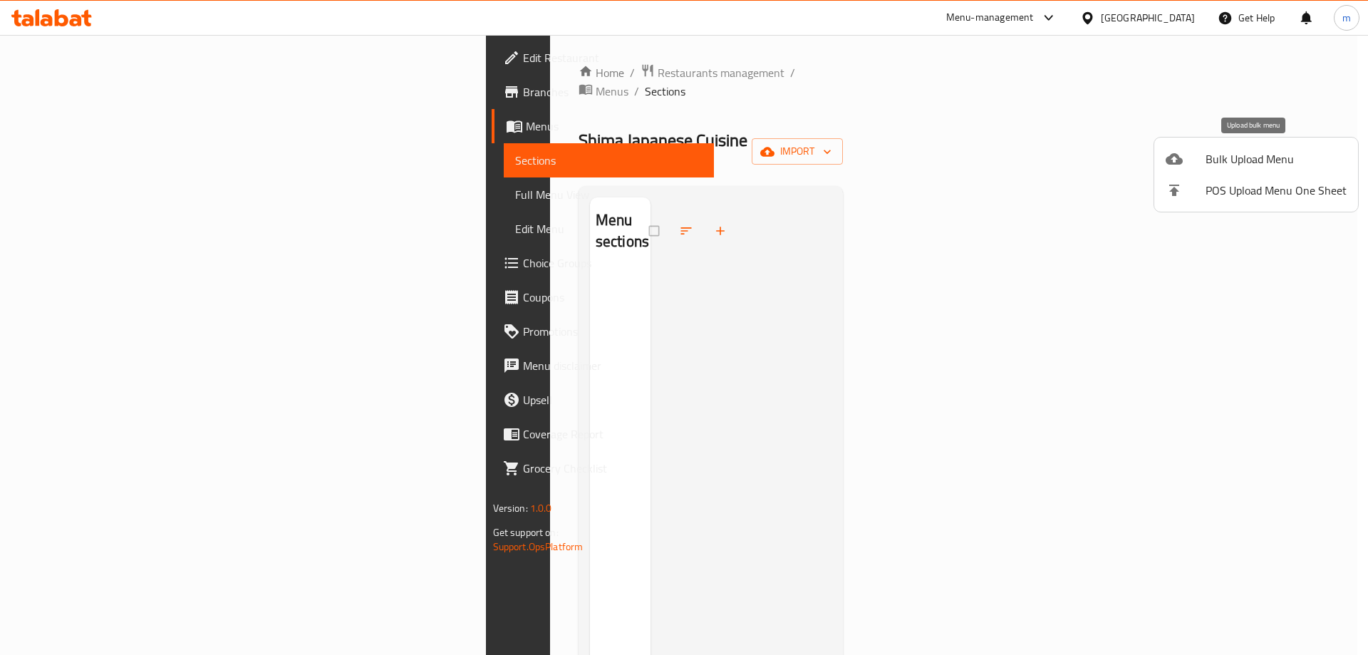
click at [1254, 152] on span "Bulk Upload Menu" at bounding box center [1275, 158] width 141 height 17
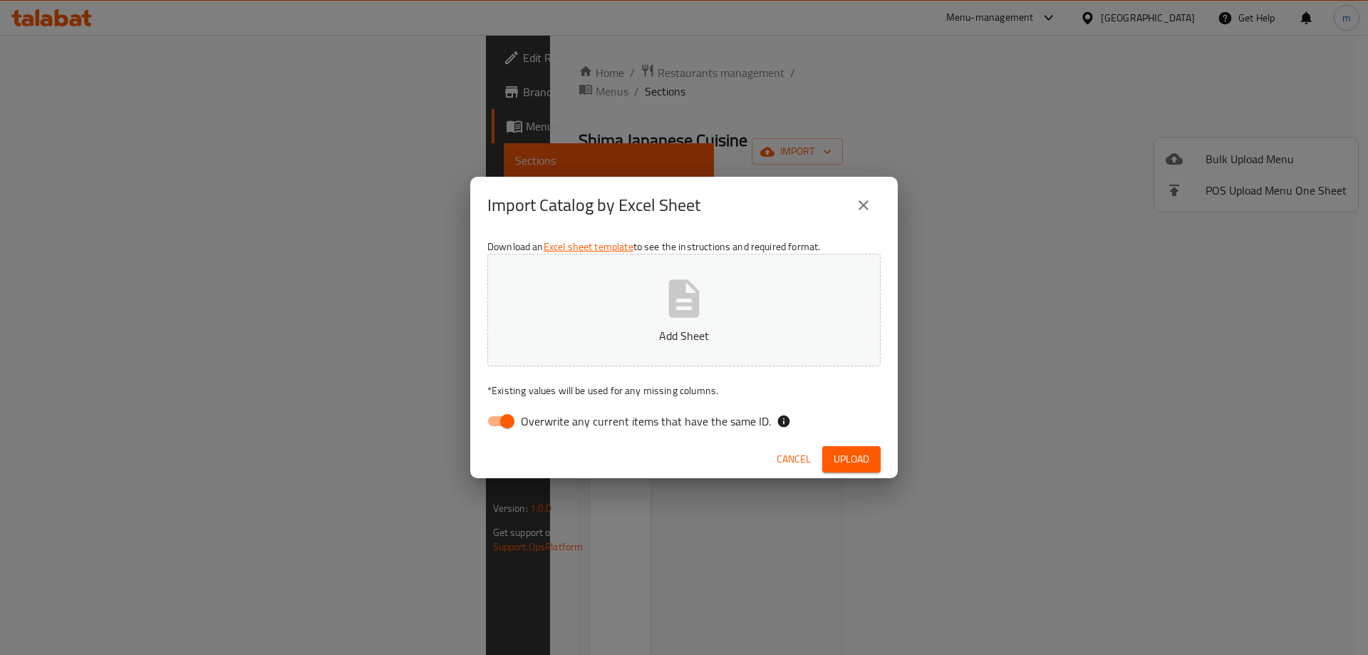
click at [605, 303] on button "Add Sheet" at bounding box center [683, 310] width 393 height 113
click at [494, 410] on input "Overwrite any current items that have the same ID." at bounding box center [507, 420] width 81 height 27
checkbox input "false"
click at [861, 450] on span "Upload" at bounding box center [851, 459] width 36 height 18
click at [222, 244] on div "Import Catalog by Excel Sheet Download an Excel sheet template to see the instr…" at bounding box center [684, 327] width 1368 height 655
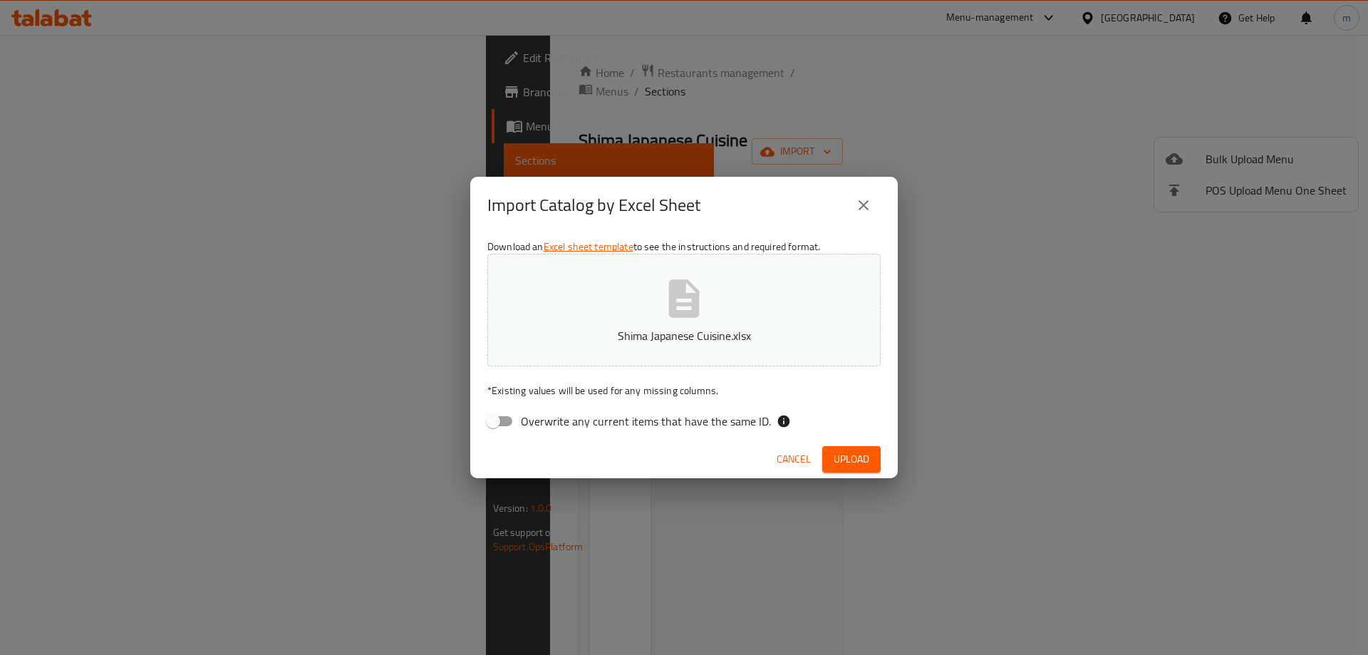
click at [787, 455] on span "Cancel" at bounding box center [793, 459] width 34 height 18
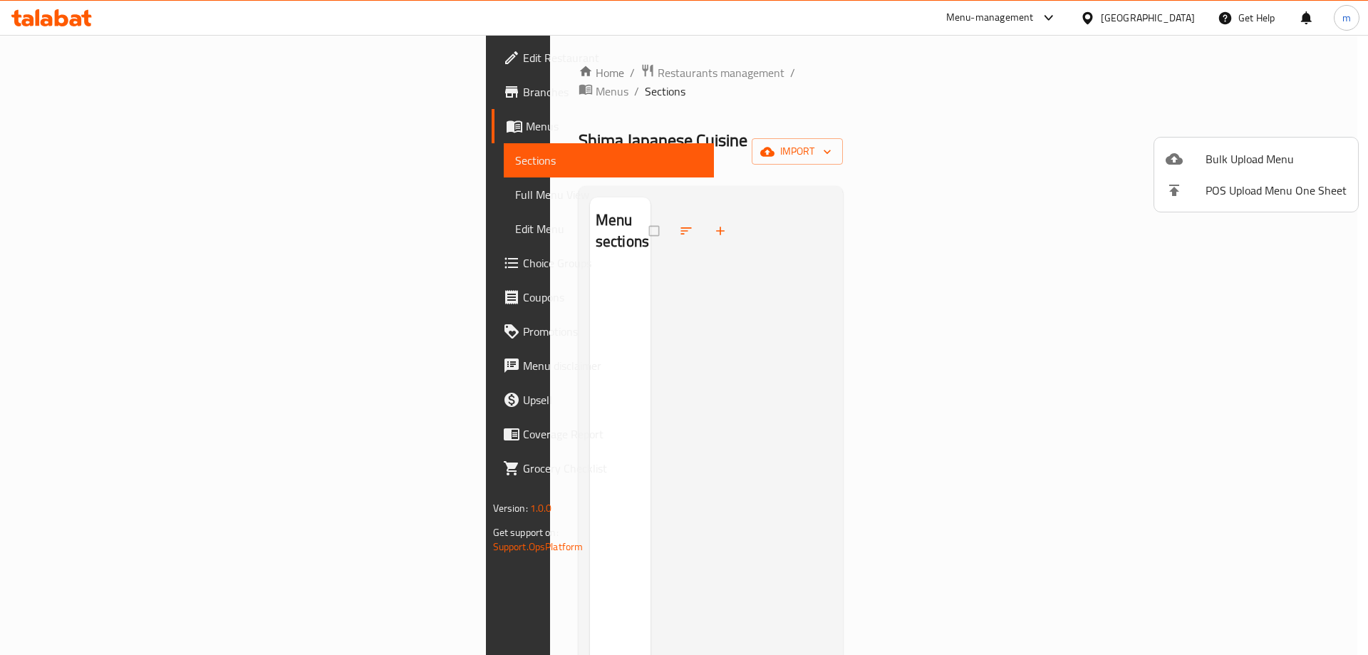
click at [119, 94] on div at bounding box center [684, 327] width 1368 height 655
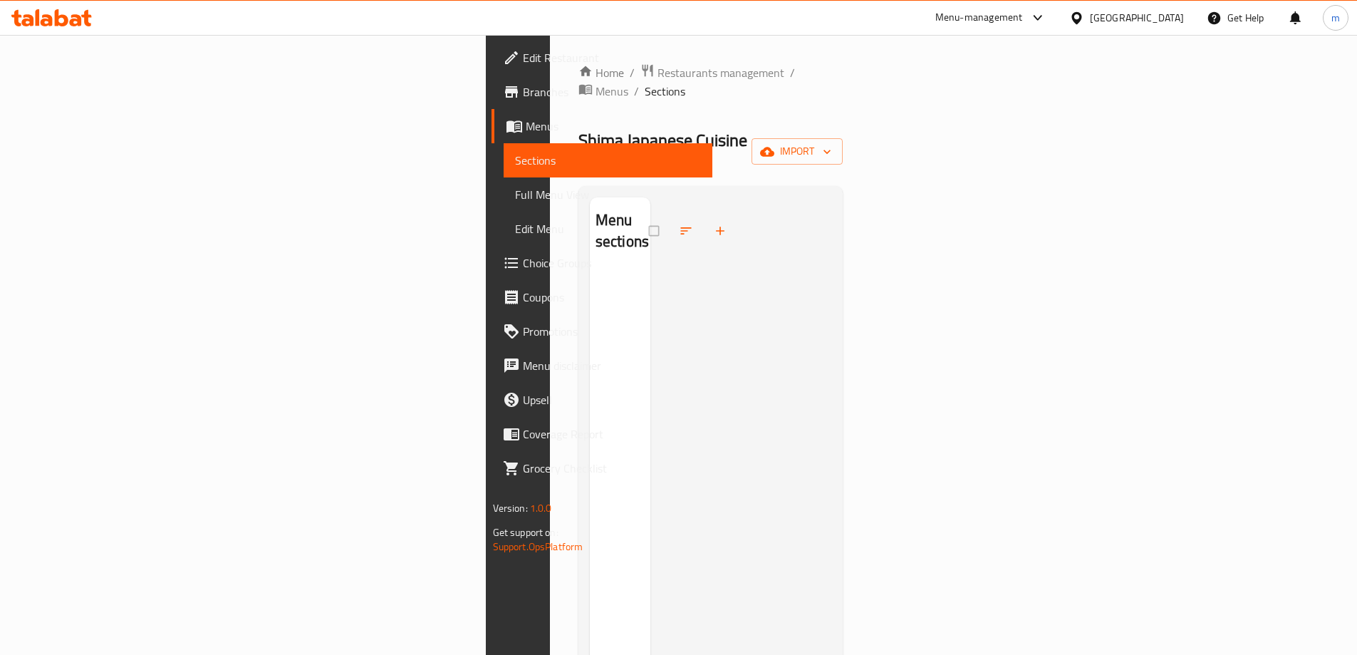
click at [523, 93] on span "Branches" at bounding box center [612, 91] width 178 height 17
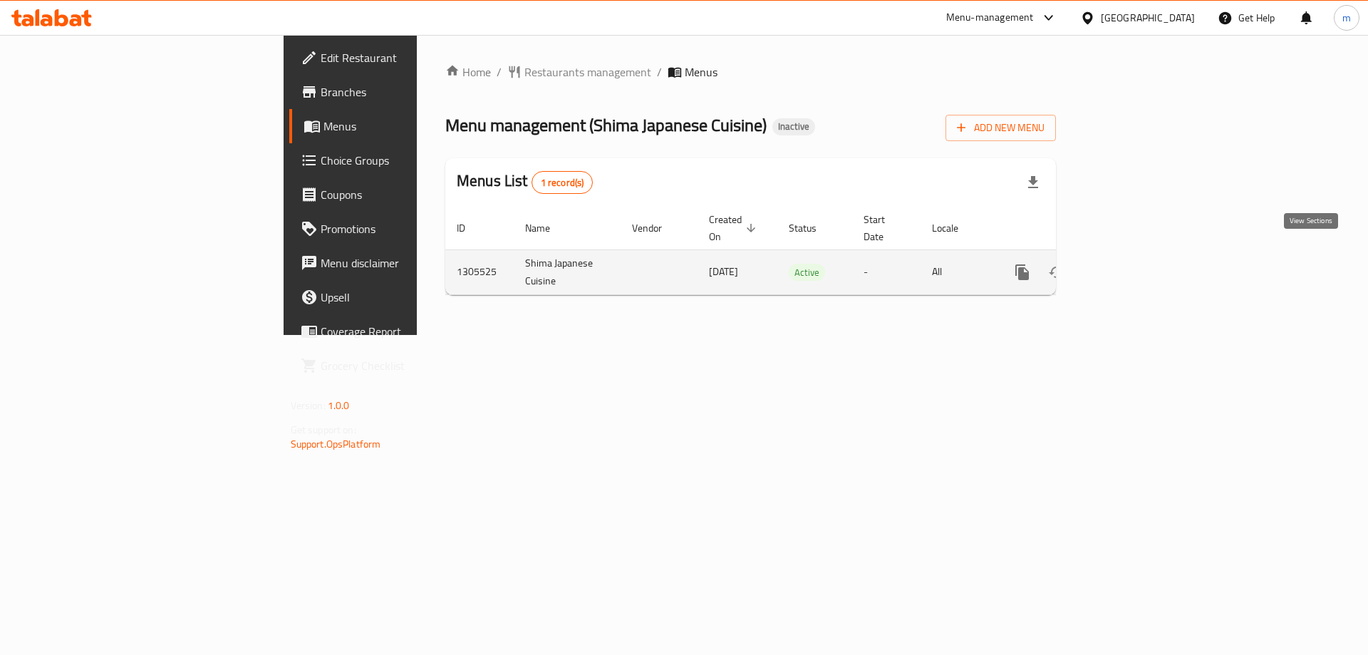
click at [1133, 264] on icon "enhanced table" at bounding box center [1124, 272] width 17 height 17
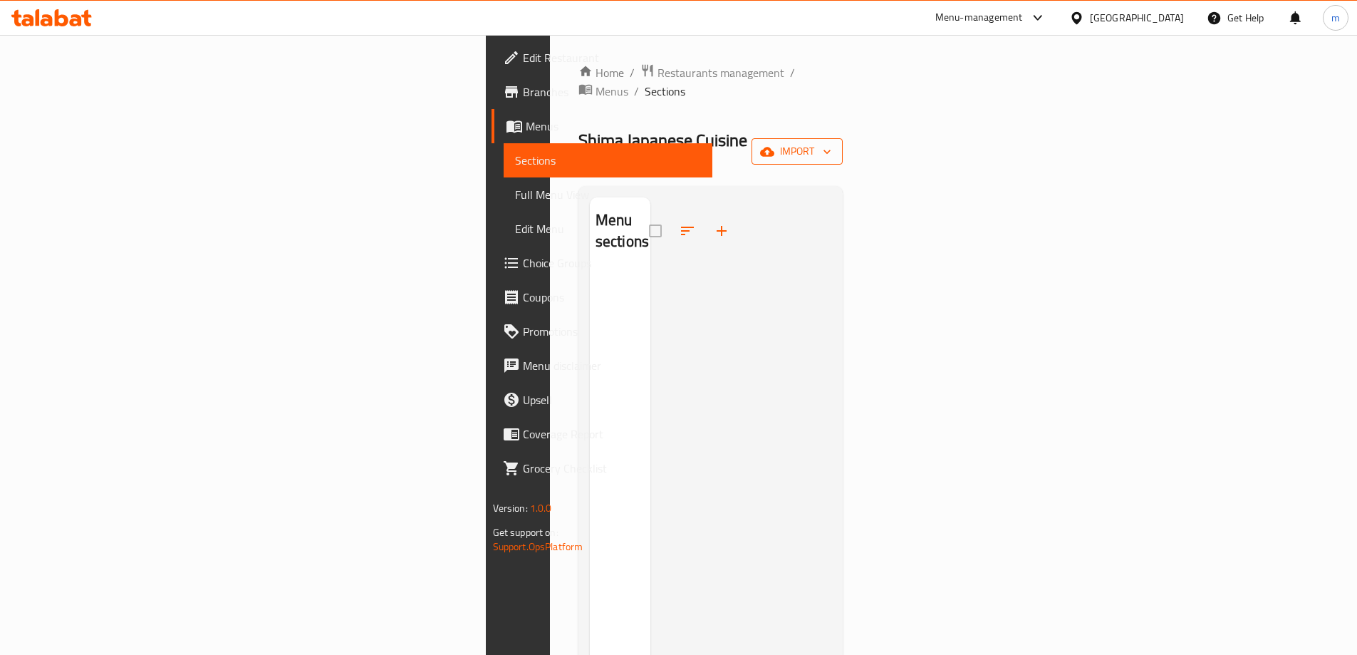
click at [774, 147] on icon "button" at bounding box center [767, 151] width 14 height 9
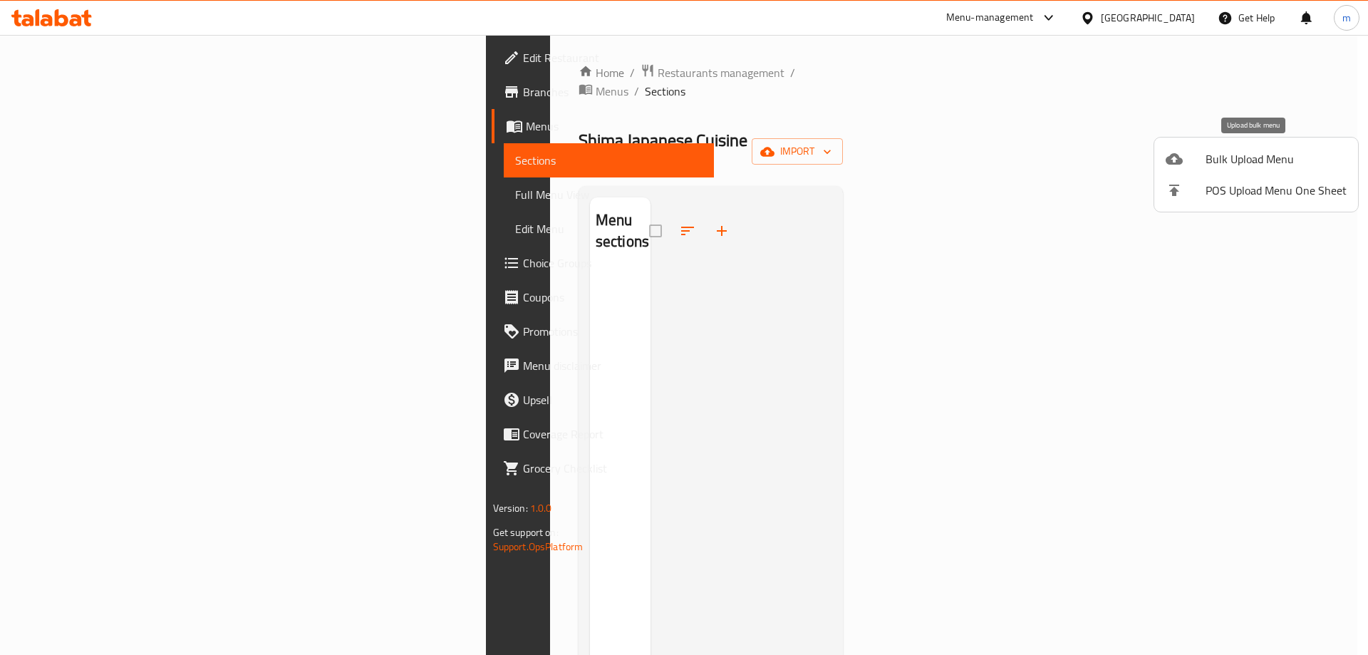
click at [1230, 160] on span "Bulk Upload Menu" at bounding box center [1275, 158] width 141 height 17
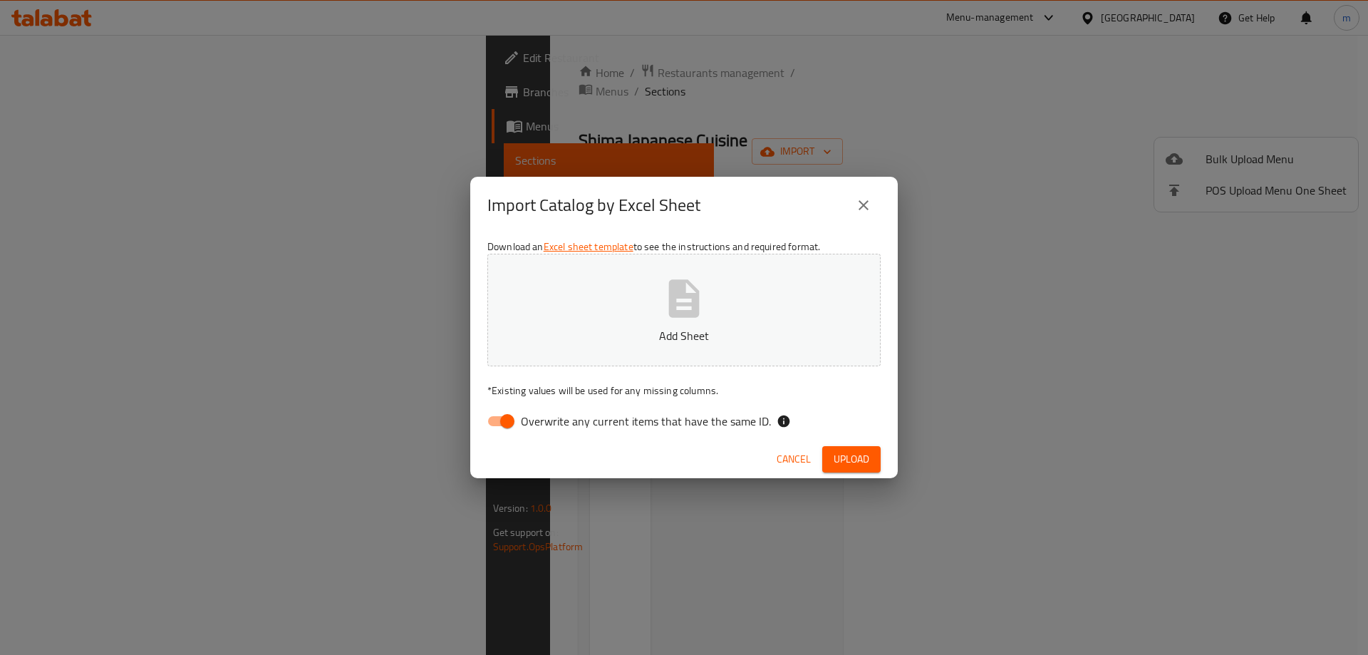
click at [511, 417] on input "Overwrite any current items that have the same ID." at bounding box center [507, 420] width 81 height 27
checkbox input "false"
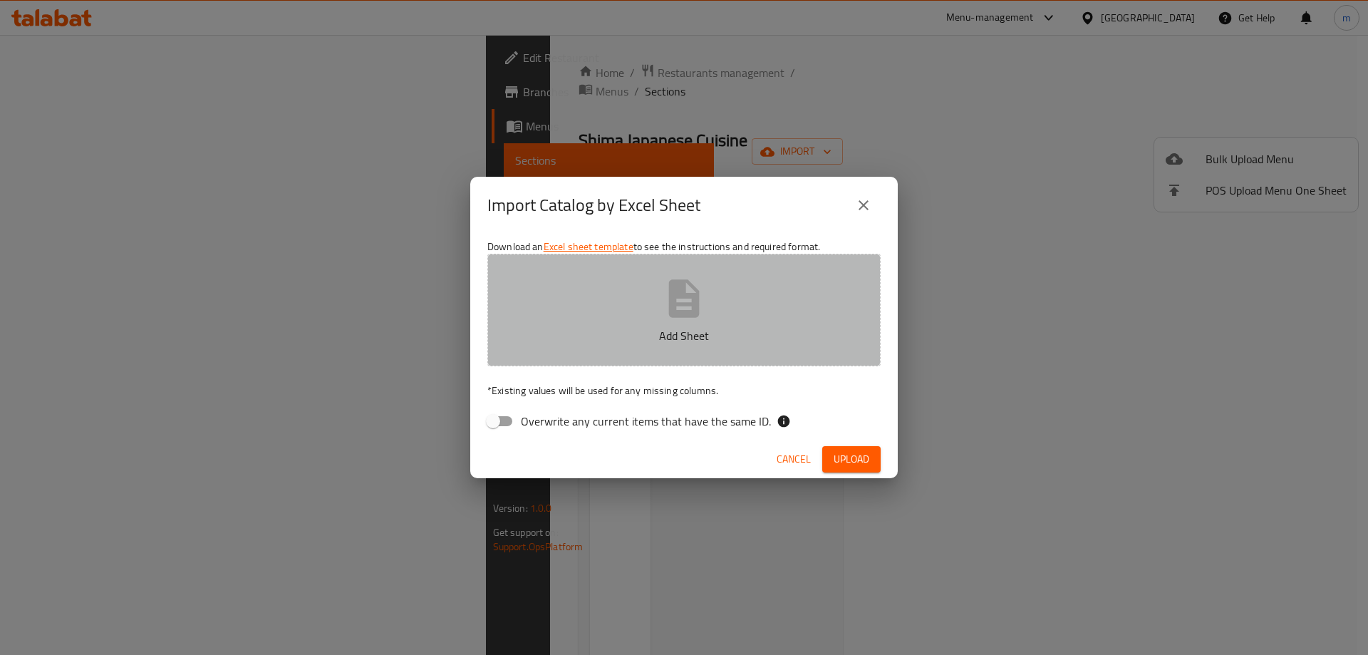
click at [590, 335] on p "Add Sheet" at bounding box center [683, 335] width 349 height 17
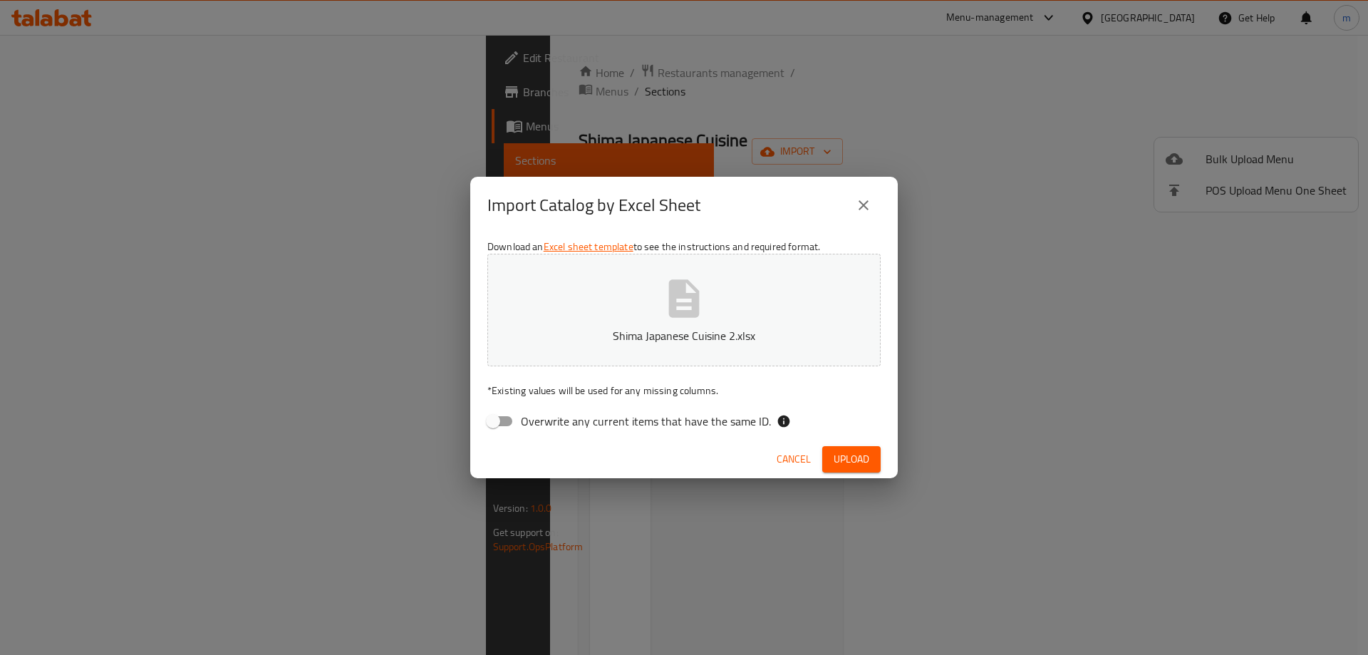
click at [833, 453] on span "Upload" at bounding box center [851, 459] width 36 height 18
click at [868, 459] on span "Upload" at bounding box center [851, 459] width 36 height 18
click at [626, 313] on button "Shima Japanese Cuisine 2.xlsx" at bounding box center [683, 310] width 393 height 113
click at [853, 452] on span "Upload" at bounding box center [851, 459] width 36 height 18
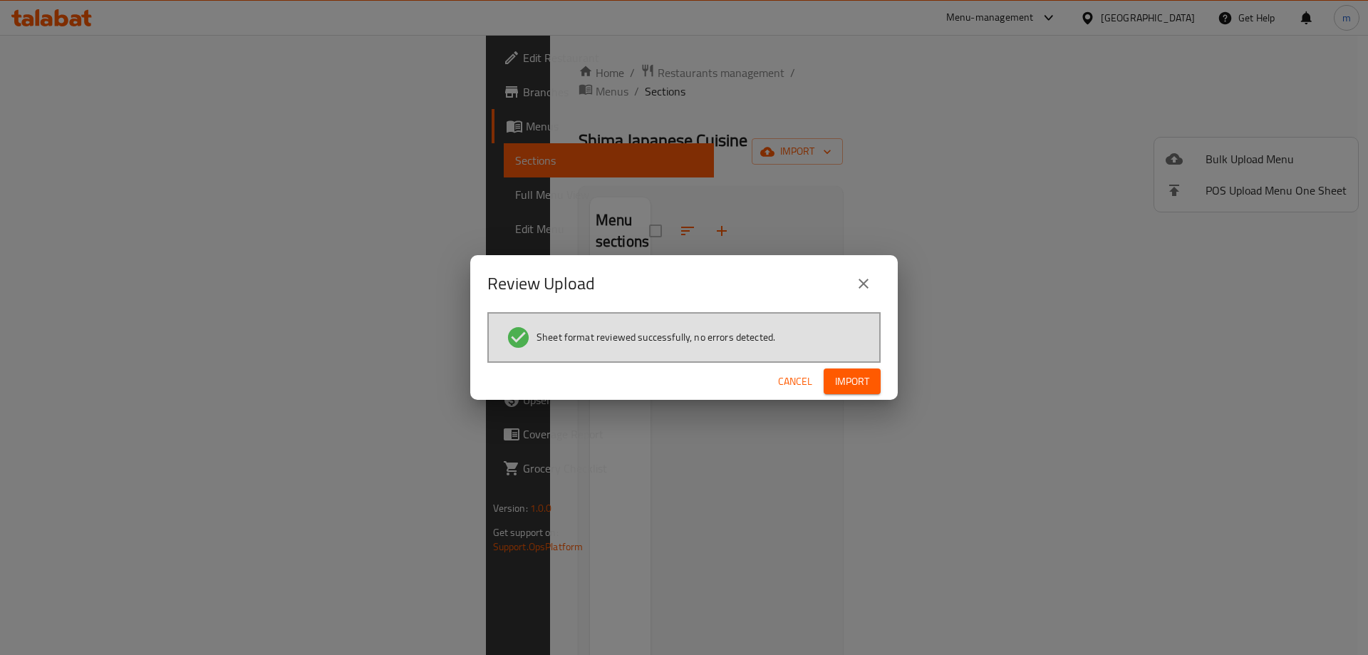
click at [817, 303] on div "Review Upload" at bounding box center [683, 283] width 427 height 57
click at [846, 392] on button "Import" at bounding box center [851, 381] width 57 height 26
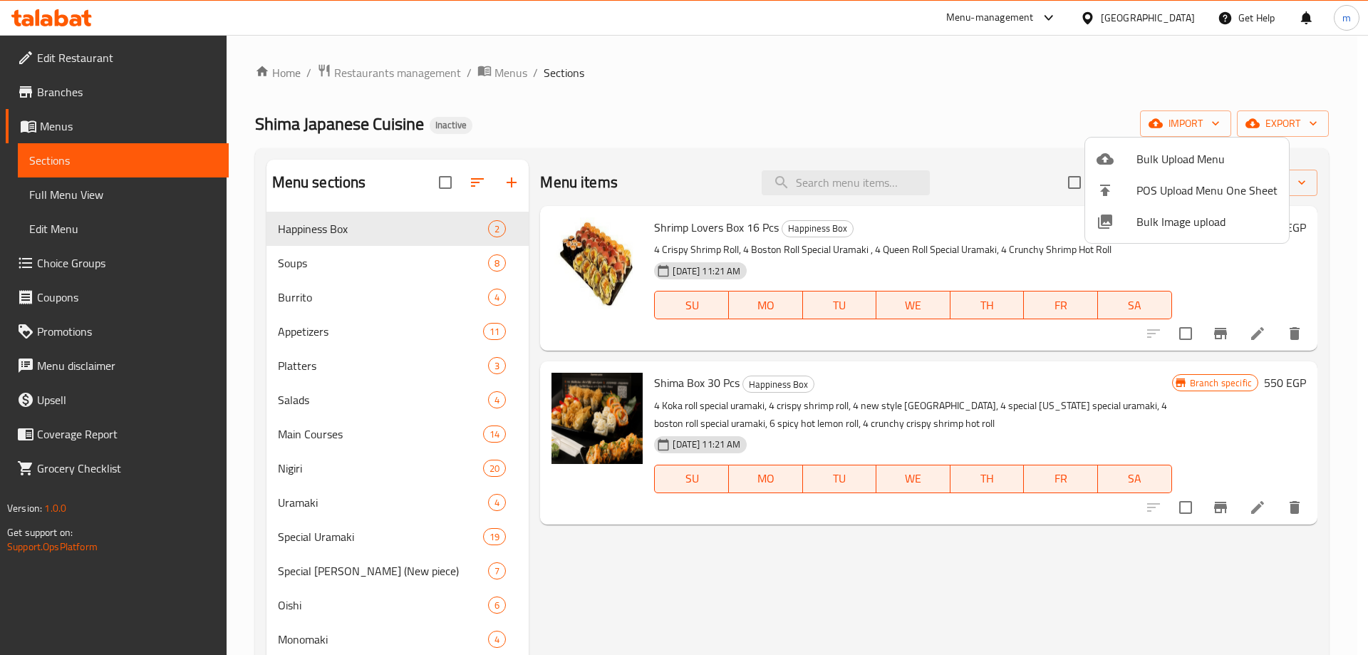
click at [776, 124] on div at bounding box center [684, 327] width 1368 height 655
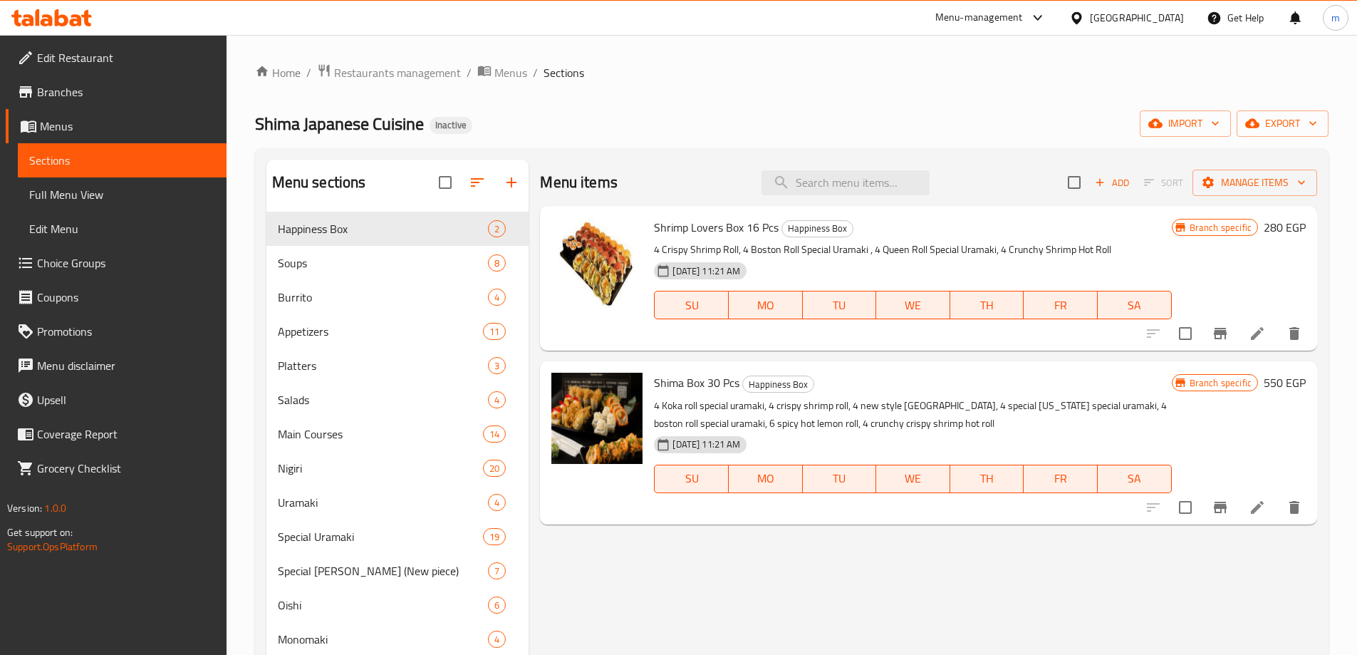
click at [1163, 27] on div "Egypt" at bounding box center [1126, 18] width 137 height 34
click at [168, 66] on link "Edit Restaurant" at bounding box center [116, 58] width 221 height 34
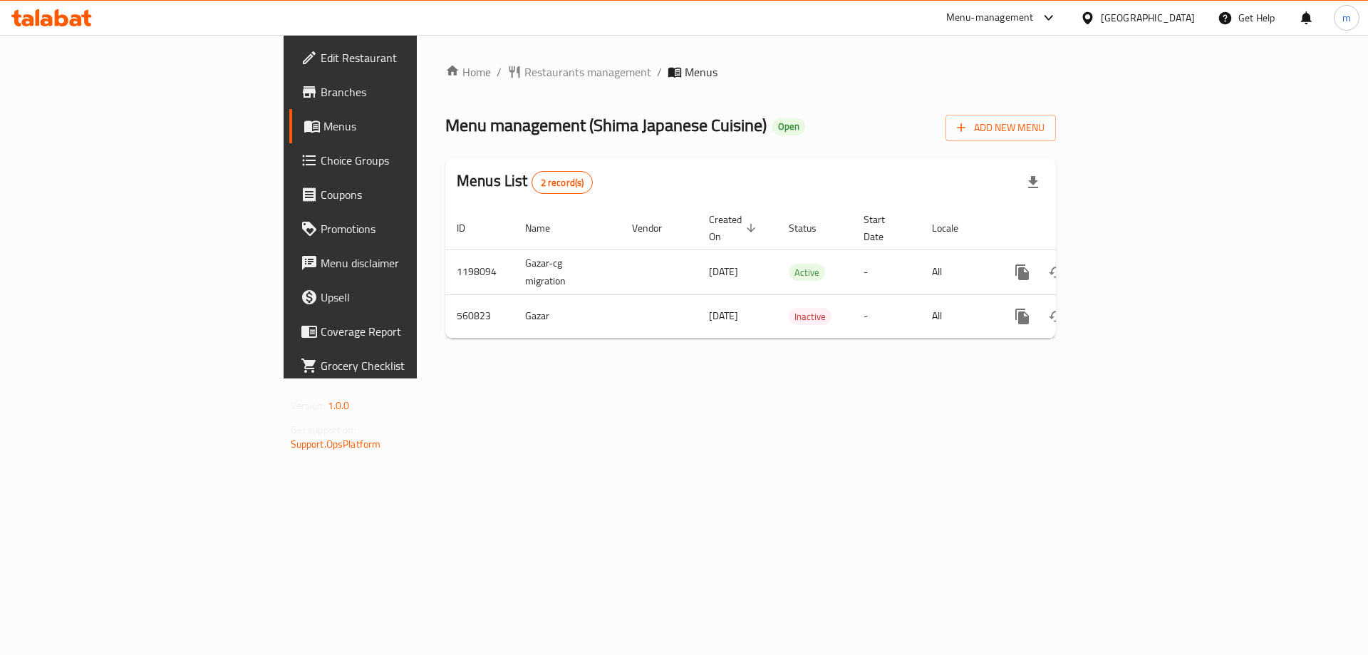
click at [1192, 24] on div "[GEOGRAPHIC_DATA]" at bounding box center [1148, 18] width 94 height 16
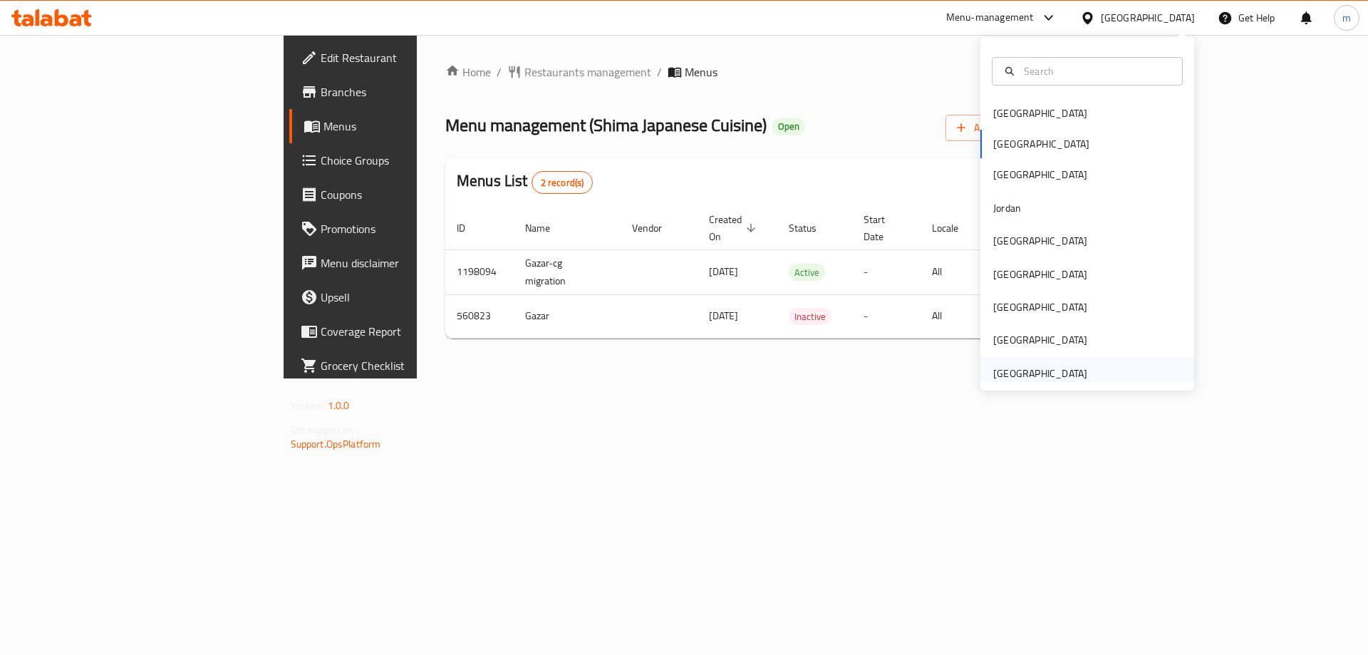
click at [1049, 370] on div "[GEOGRAPHIC_DATA]" at bounding box center [1040, 373] width 94 height 16
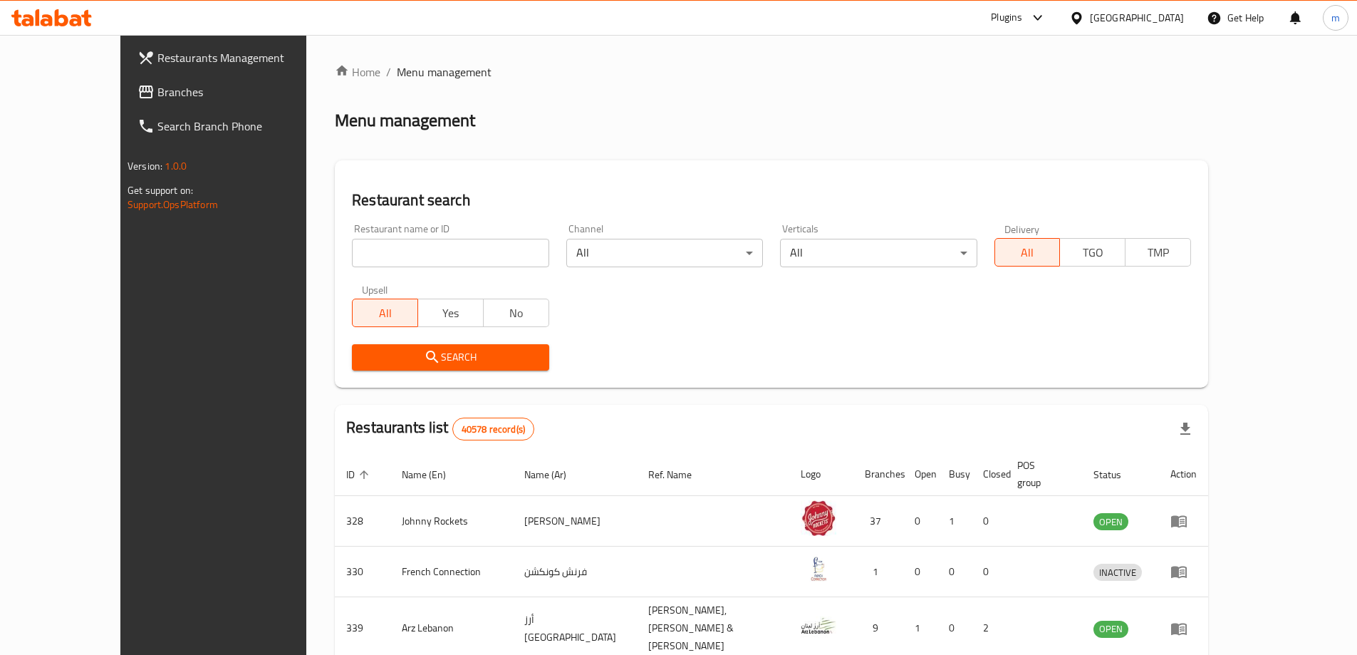
click at [157, 94] on span "Branches" at bounding box center [246, 91] width 178 height 17
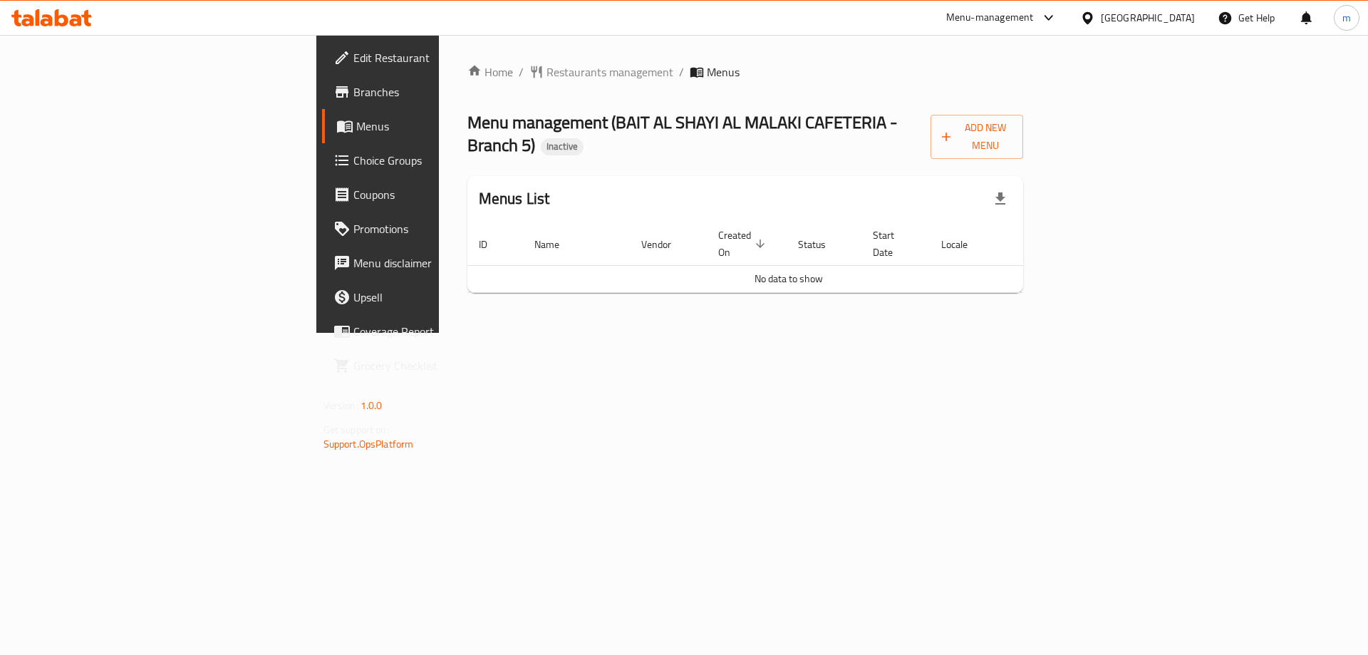
click at [353, 97] on span "Branches" at bounding box center [443, 91] width 180 height 17
click at [1012, 128] on span "Add New Menu" at bounding box center [977, 137] width 71 height 36
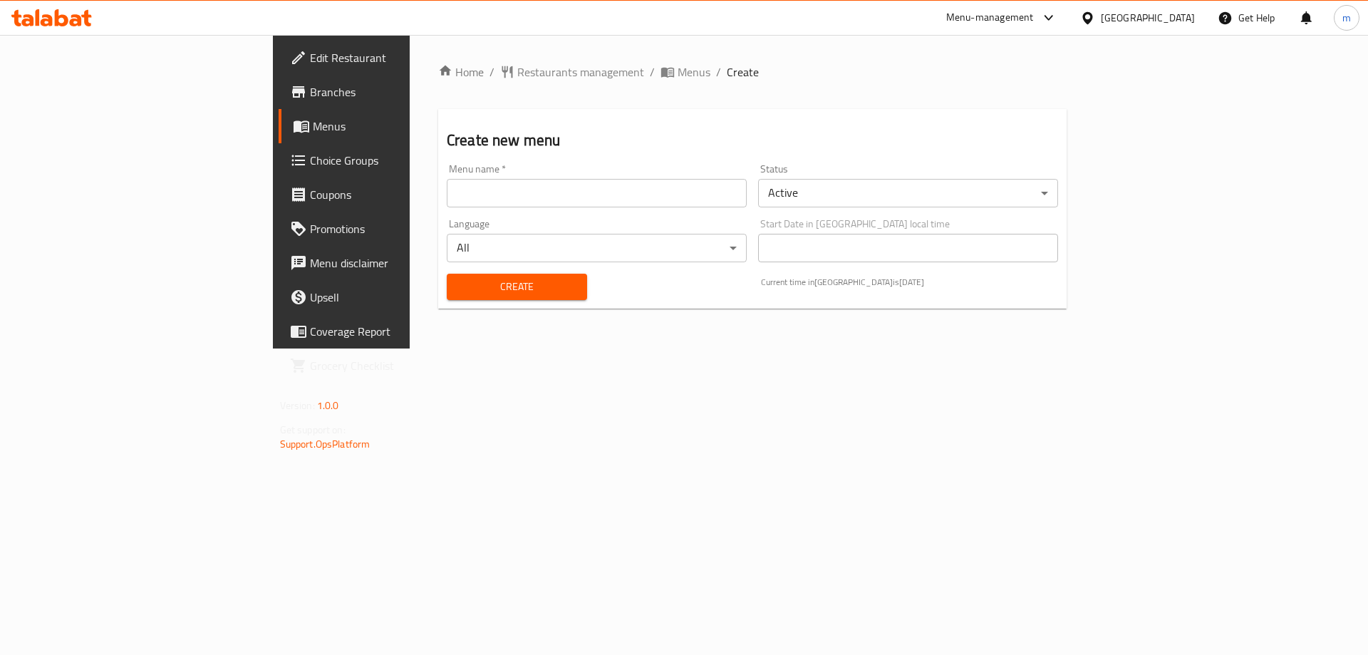
drag, startPoint x: 540, startPoint y: 207, endPoint x: 492, endPoint y: 189, distance: 50.9
click at [525, 203] on div "Menu name   * Menu name *" at bounding box center [596, 185] width 311 height 55
click at [483, 185] on input "text" at bounding box center [597, 193] width 300 height 28
paste input "BAIT AL SHAYI AL MALAKI CAFETERIA - Branch 5"
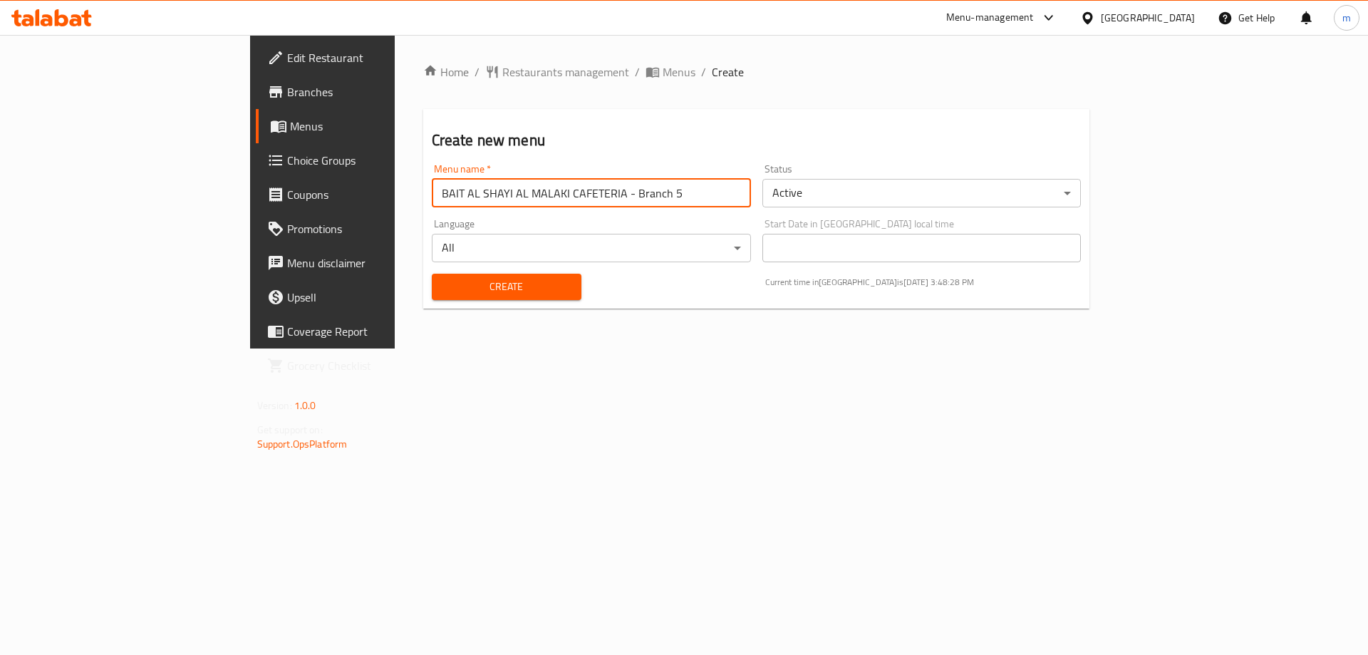
type input "BAIT AL SHAYI AL MALAKI CAFETERIA - Branch 5"
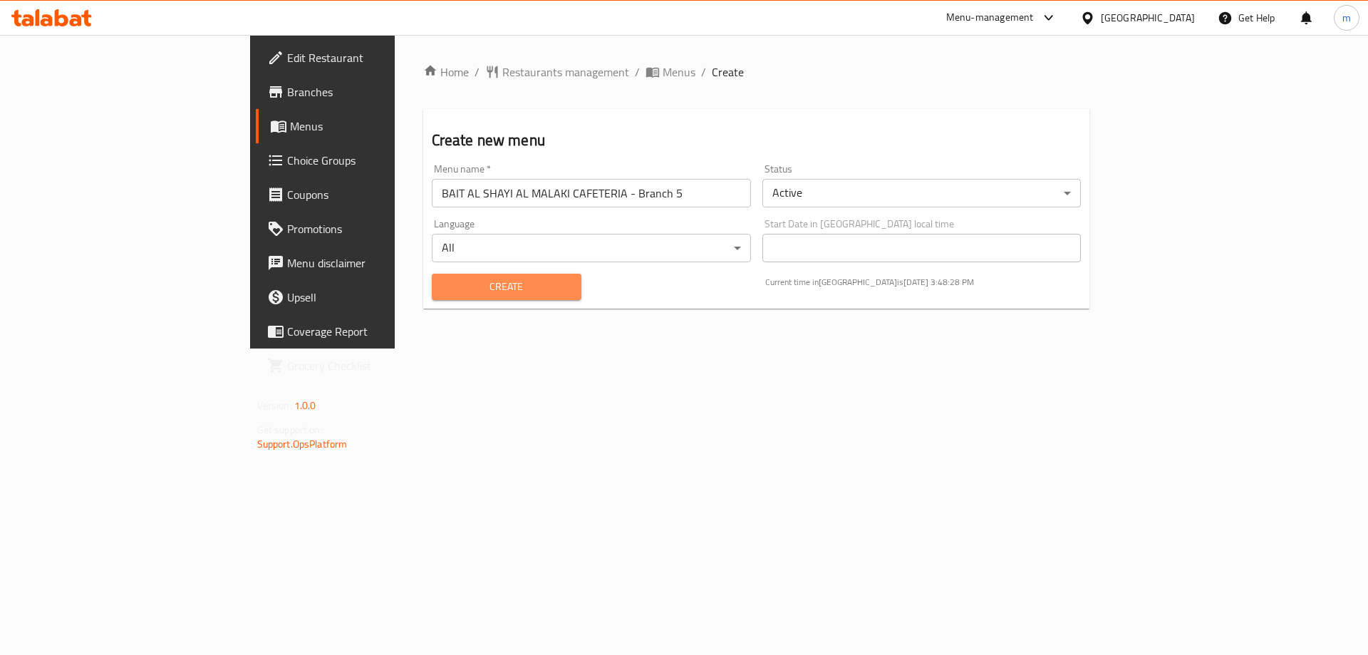
click at [443, 293] on span "Create" at bounding box center [506, 287] width 127 height 18
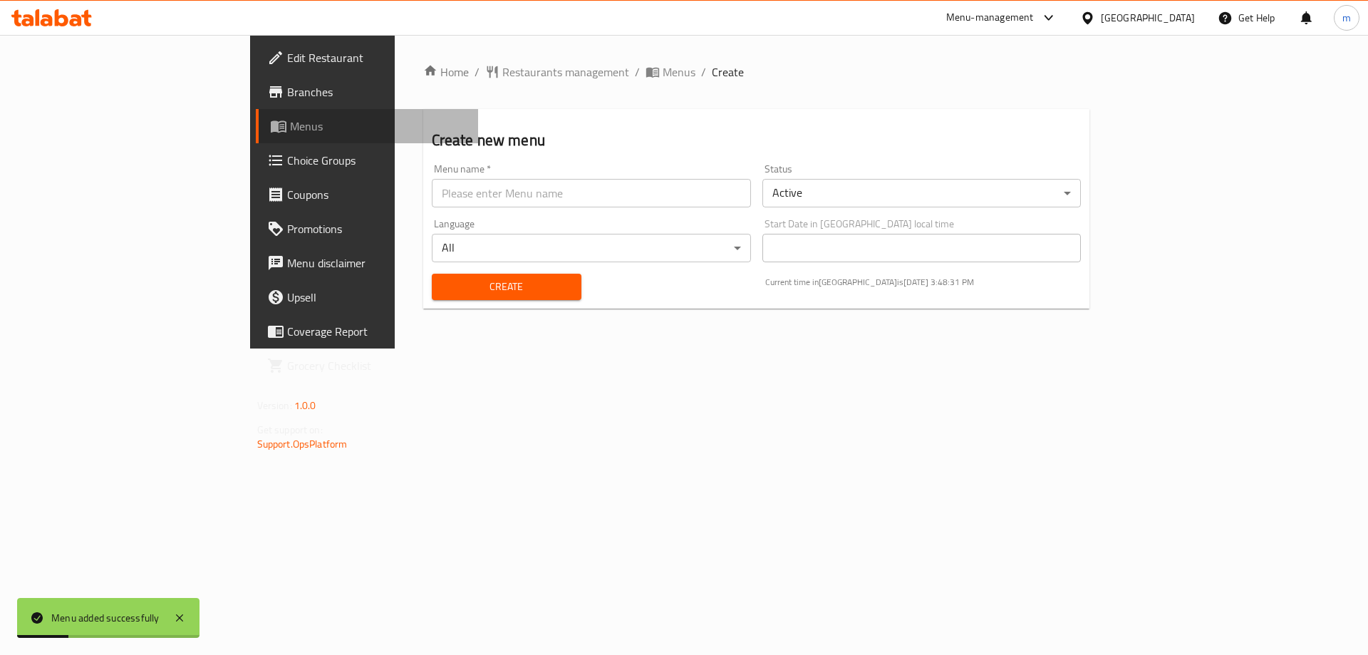
click at [290, 132] on span "Menus" at bounding box center [378, 126] width 177 height 17
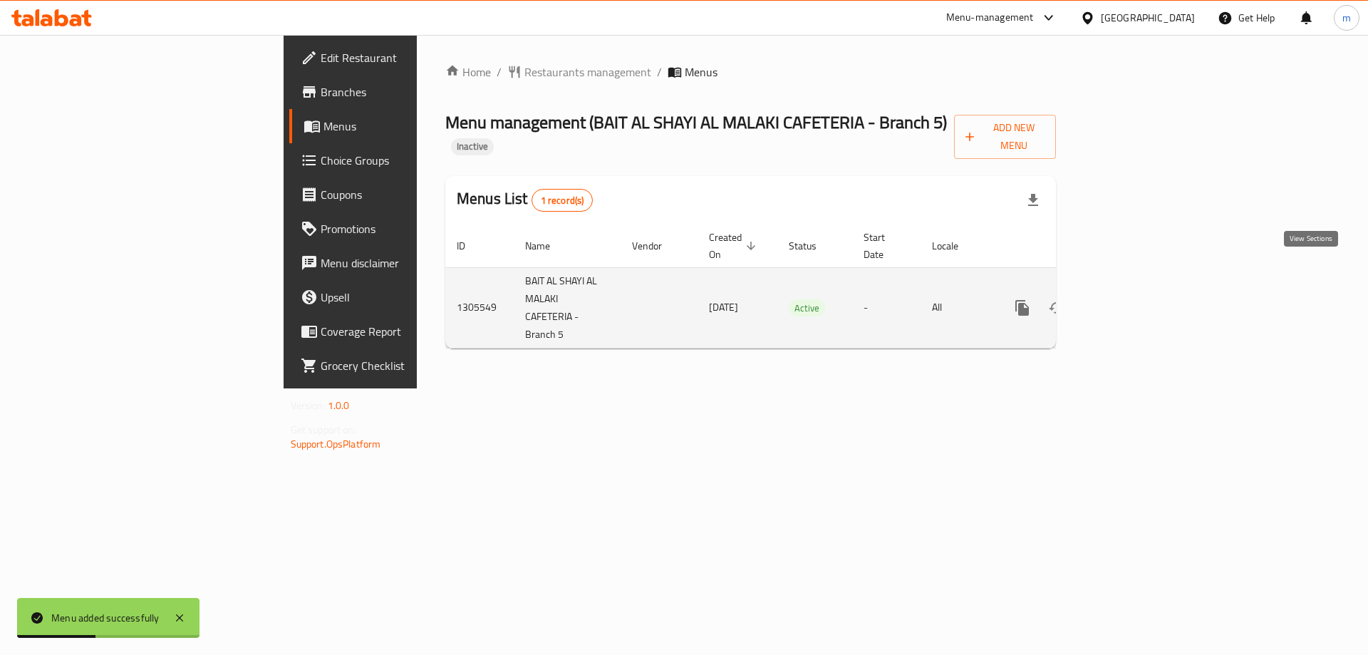
click at [1133, 299] on icon "enhanced table" at bounding box center [1124, 307] width 17 height 17
